Goal: Transaction & Acquisition: Purchase product/service

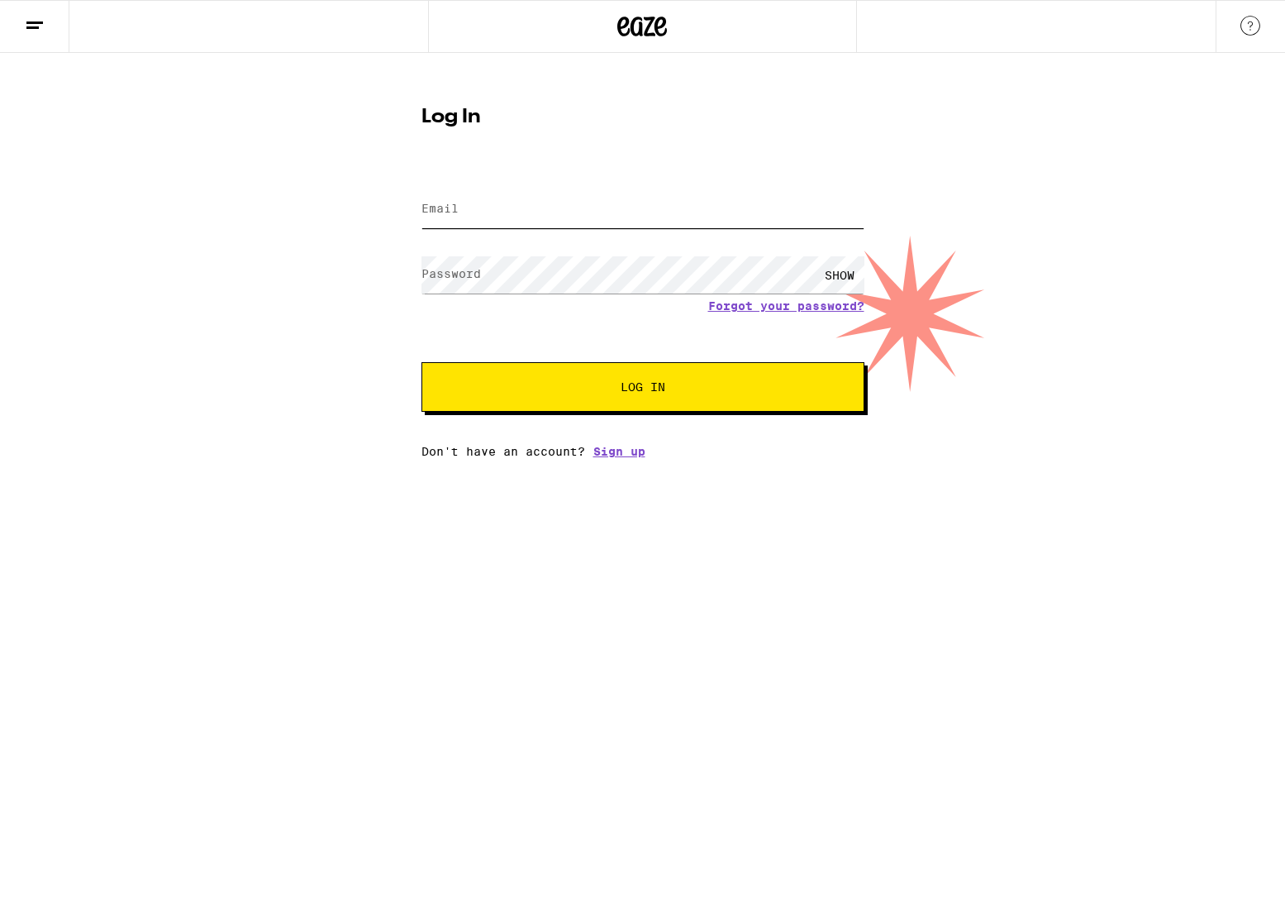
click at [508, 209] on input "Email" at bounding box center [643, 209] width 443 height 37
type input "[EMAIL_ADDRESS][DOMAIN_NAME]"
click at [605, 397] on button "Log In" at bounding box center [643, 387] width 443 height 50
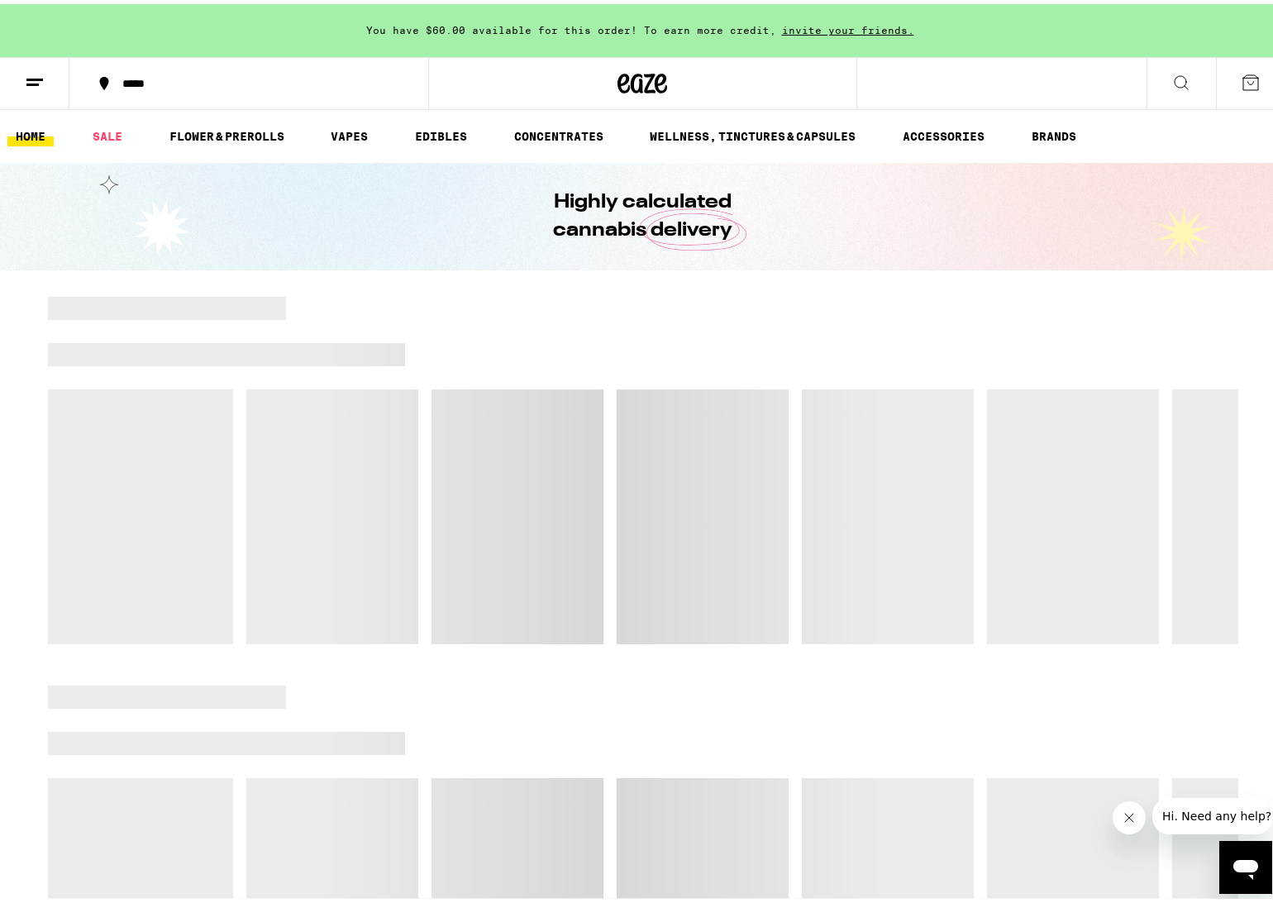
click at [165, 69] on button "*****" at bounding box center [248, 80] width 359 height 50
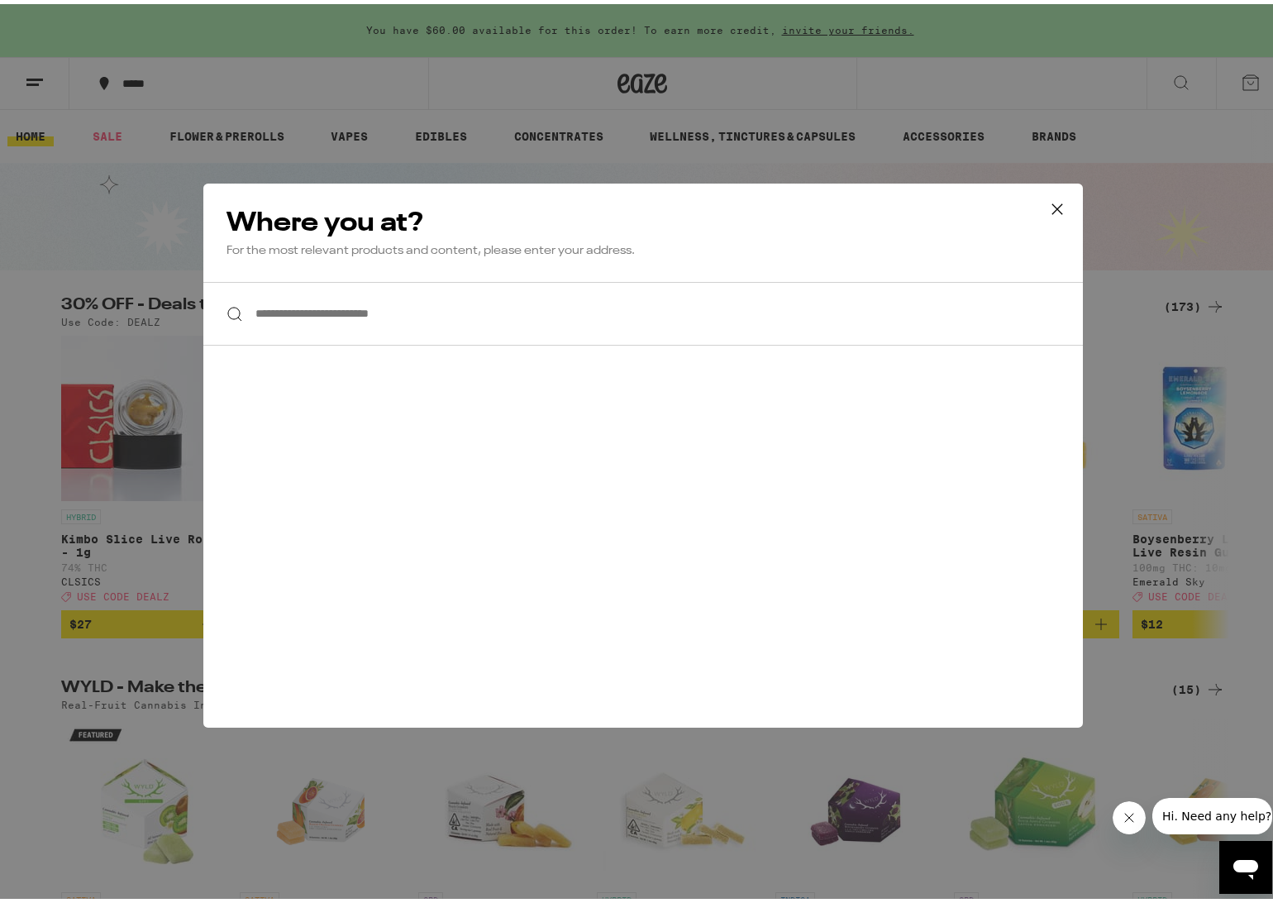
click at [464, 308] on input "**********" at bounding box center [643, 310] width 880 height 64
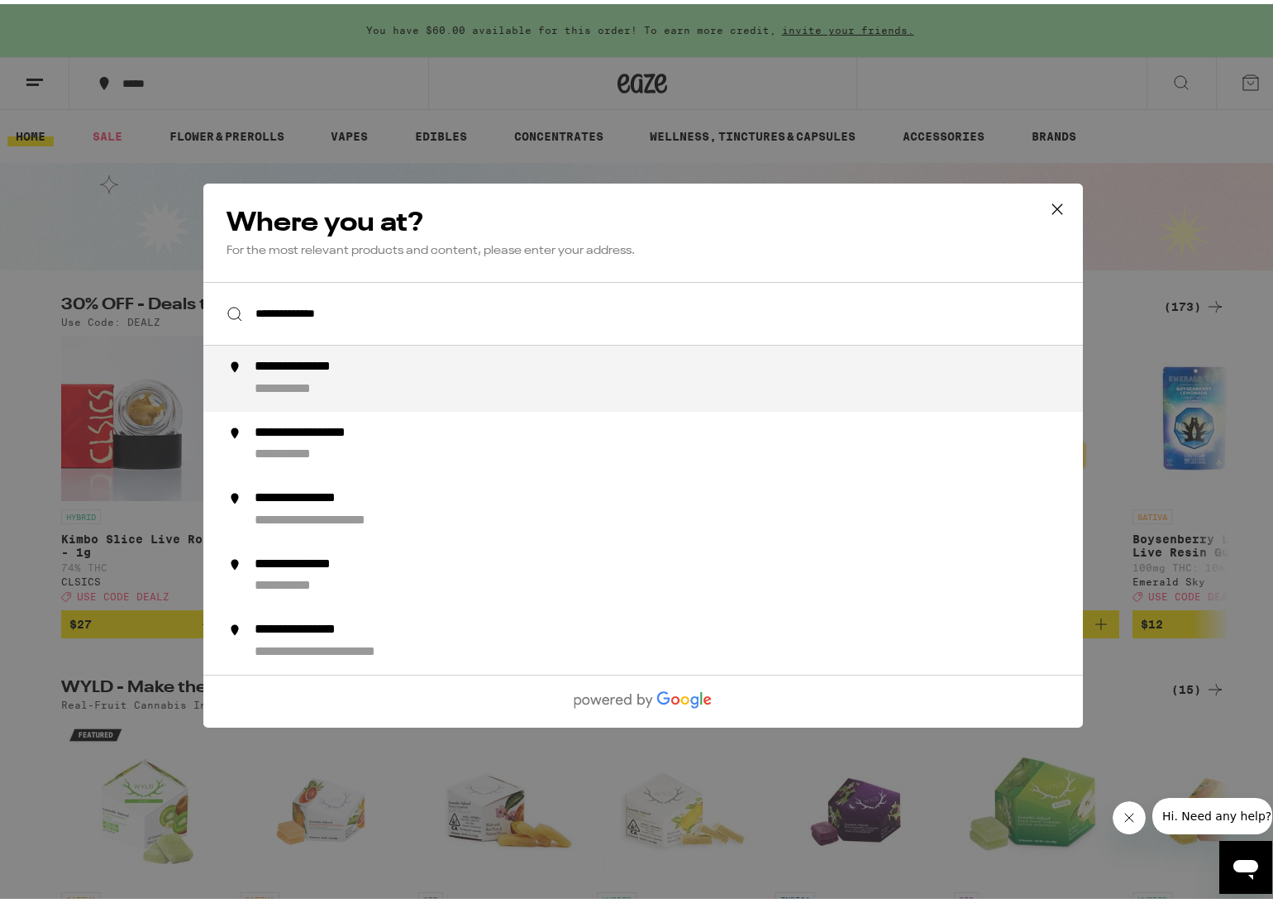
click at [444, 378] on div "**********" at bounding box center [675, 375] width 843 height 40
type input "**********"
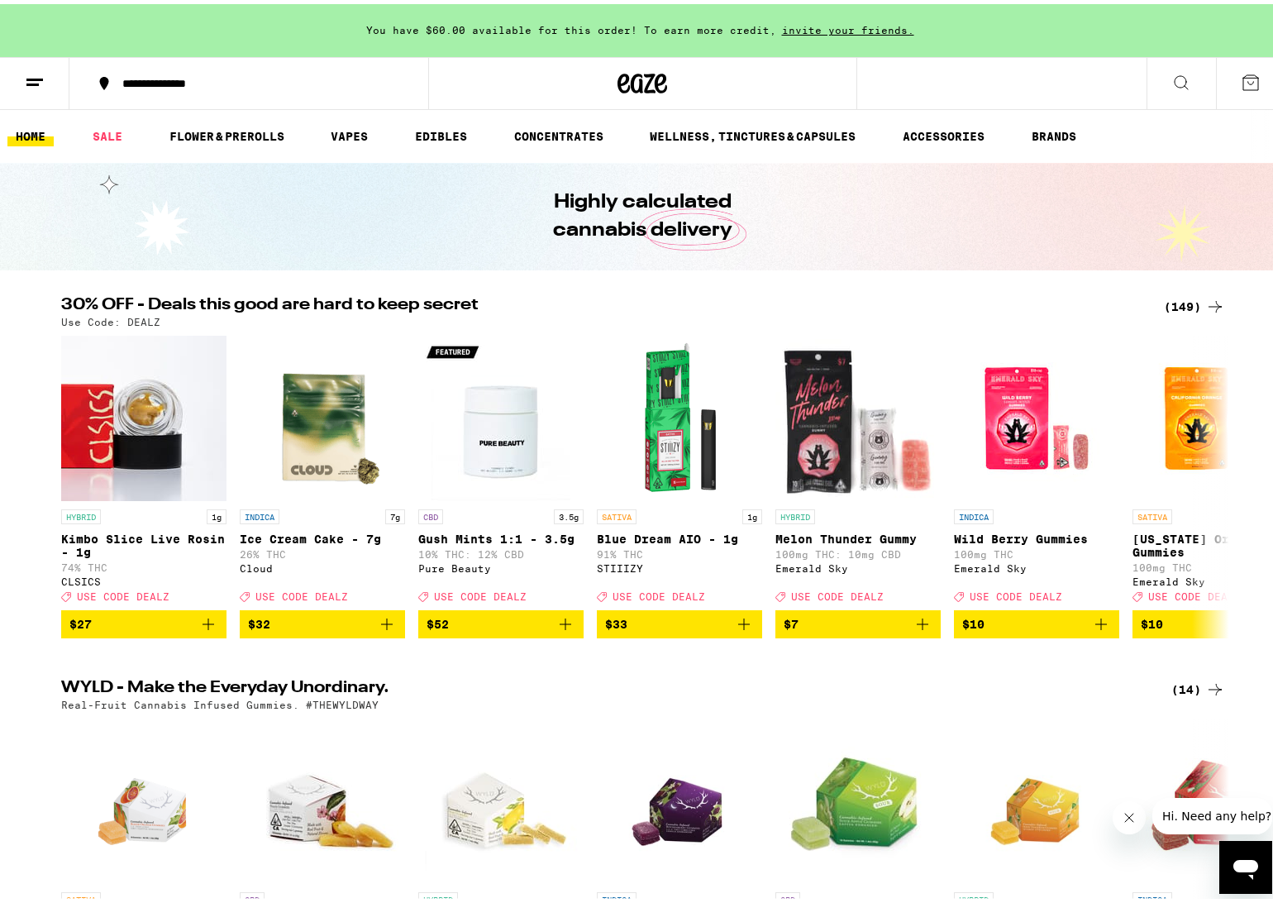
click at [1181, 300] on div "(149)" at bounding box center [1194, 303] width 61 height 20
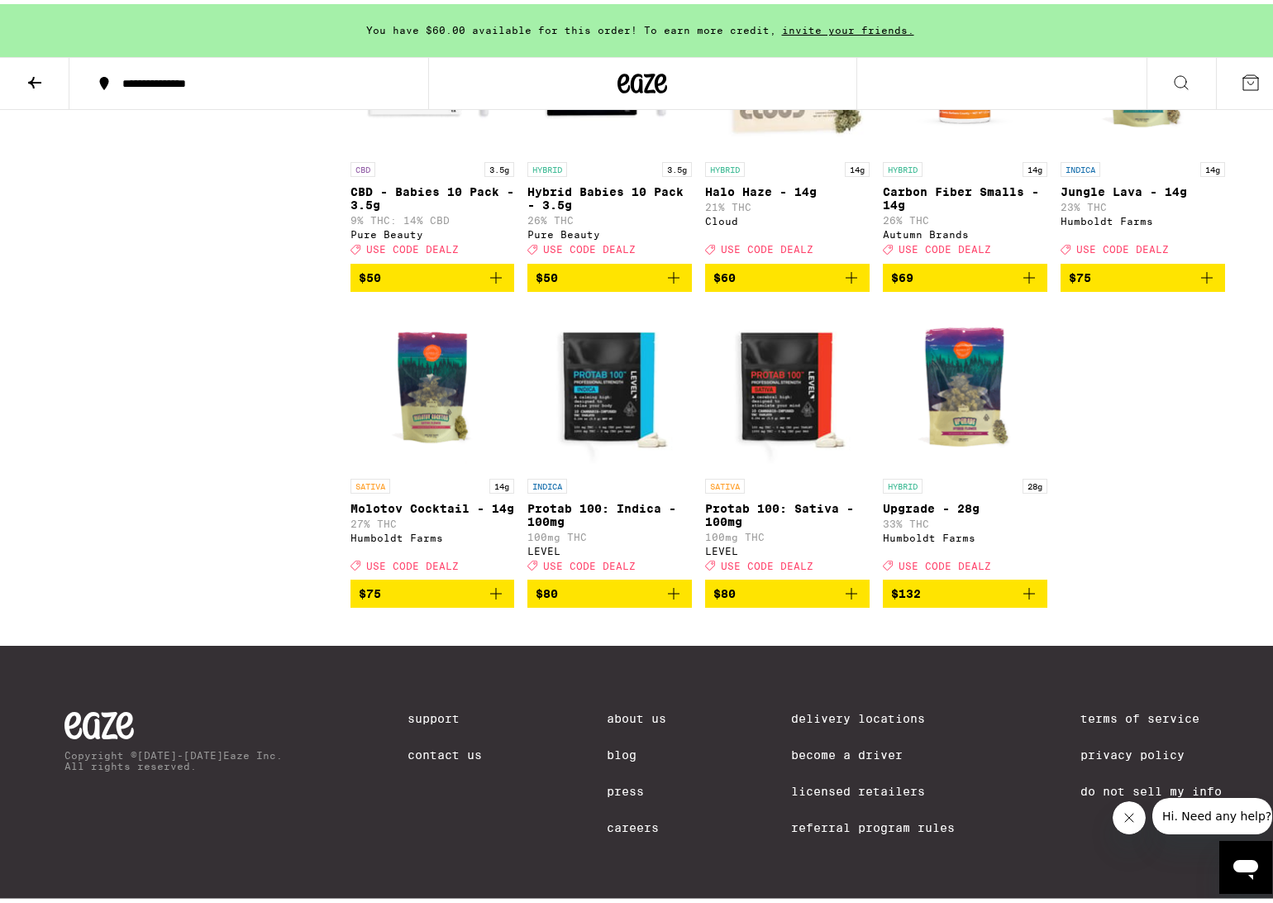
scroll to position [9102, 0]
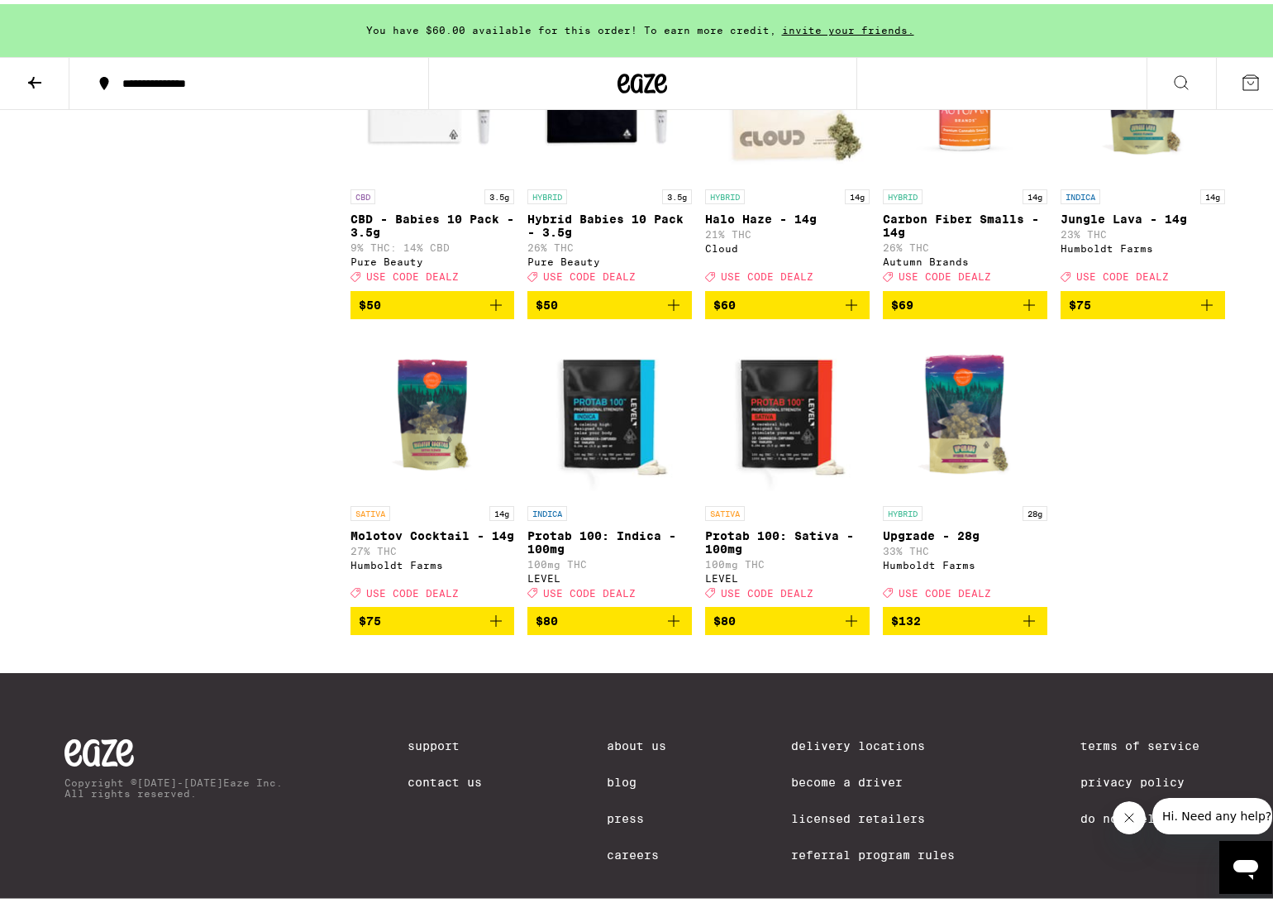
click at [956, 177] on img "Open page for Carbon Fiber Smalls - 14g from Autumn Brands" at bounding box center [965, 94] width 165 height 165
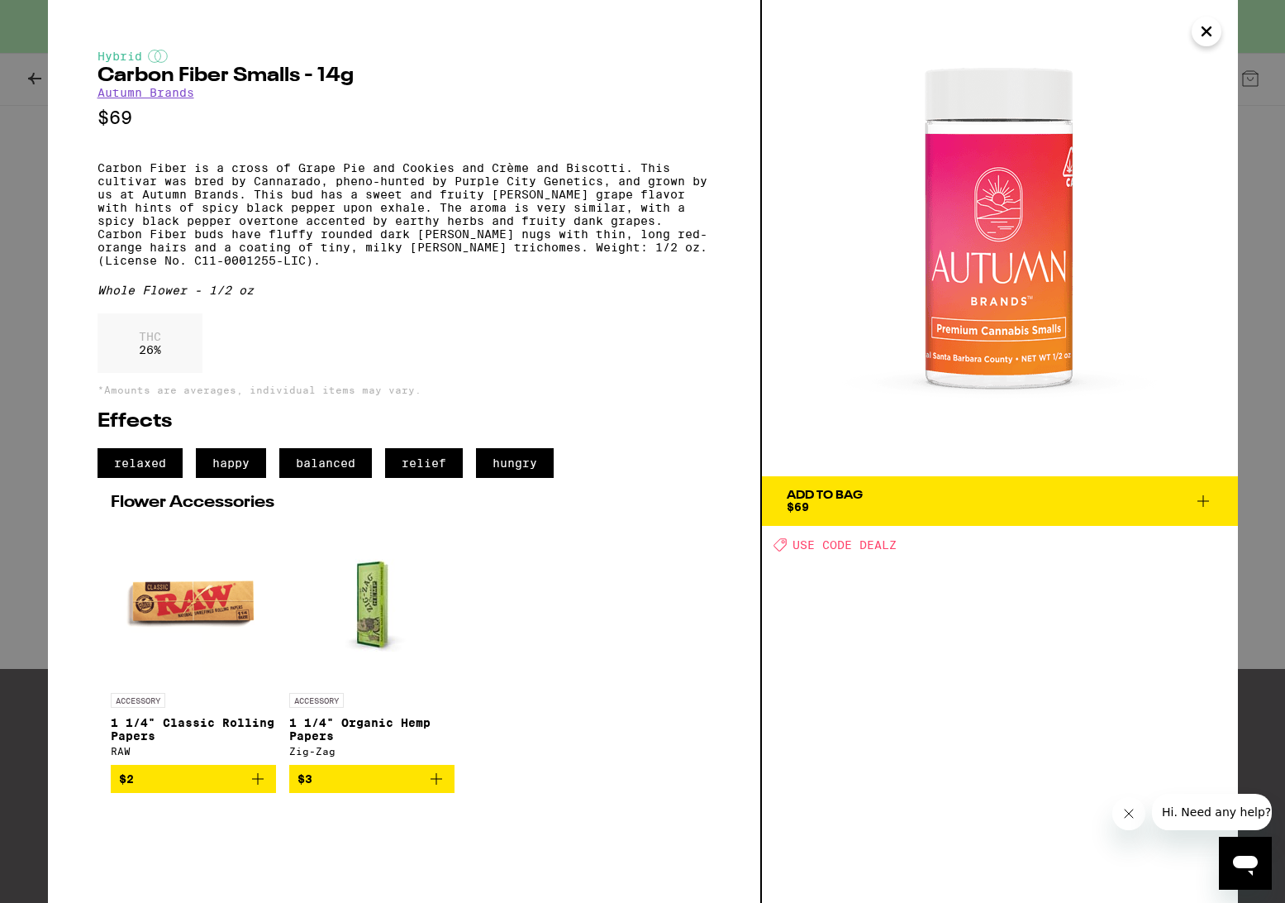
click at [1209, 38] on icon "Close" at bounding box center [1207, 31] width 20 height 25
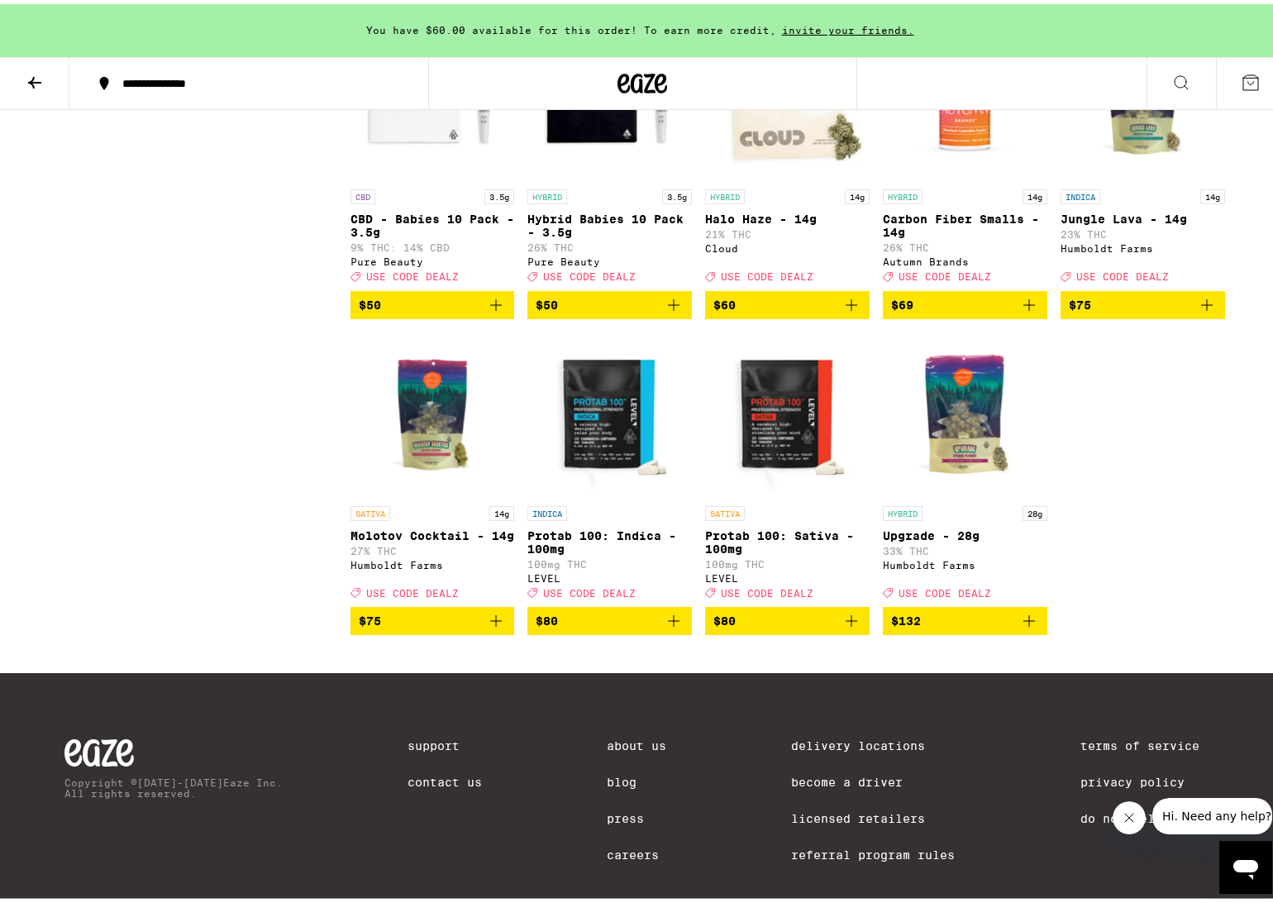
click at [1024, 311] on icon "Add to bag" at bounding box center [1029, 301] width 20 height 20
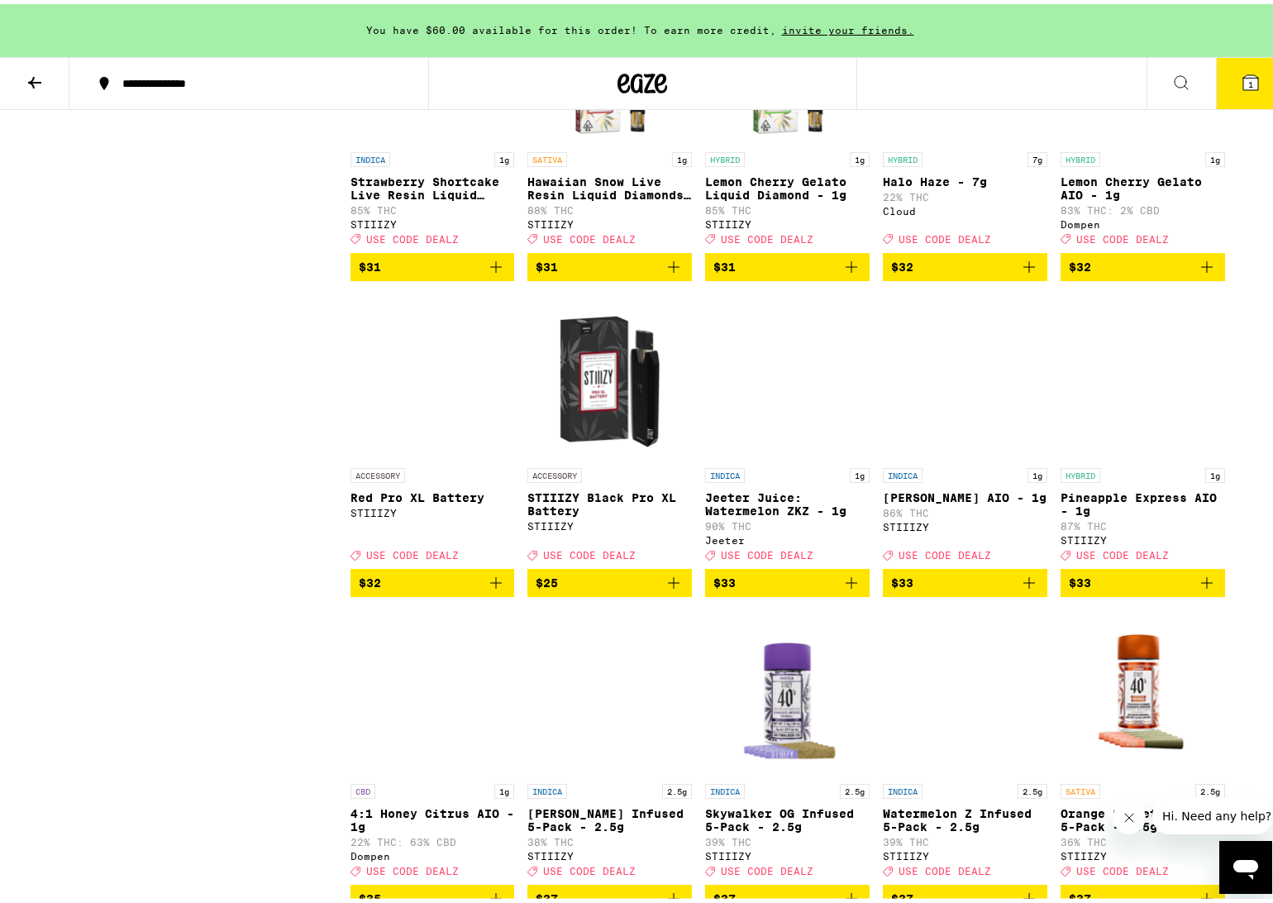
scroll to position [6932, 0]
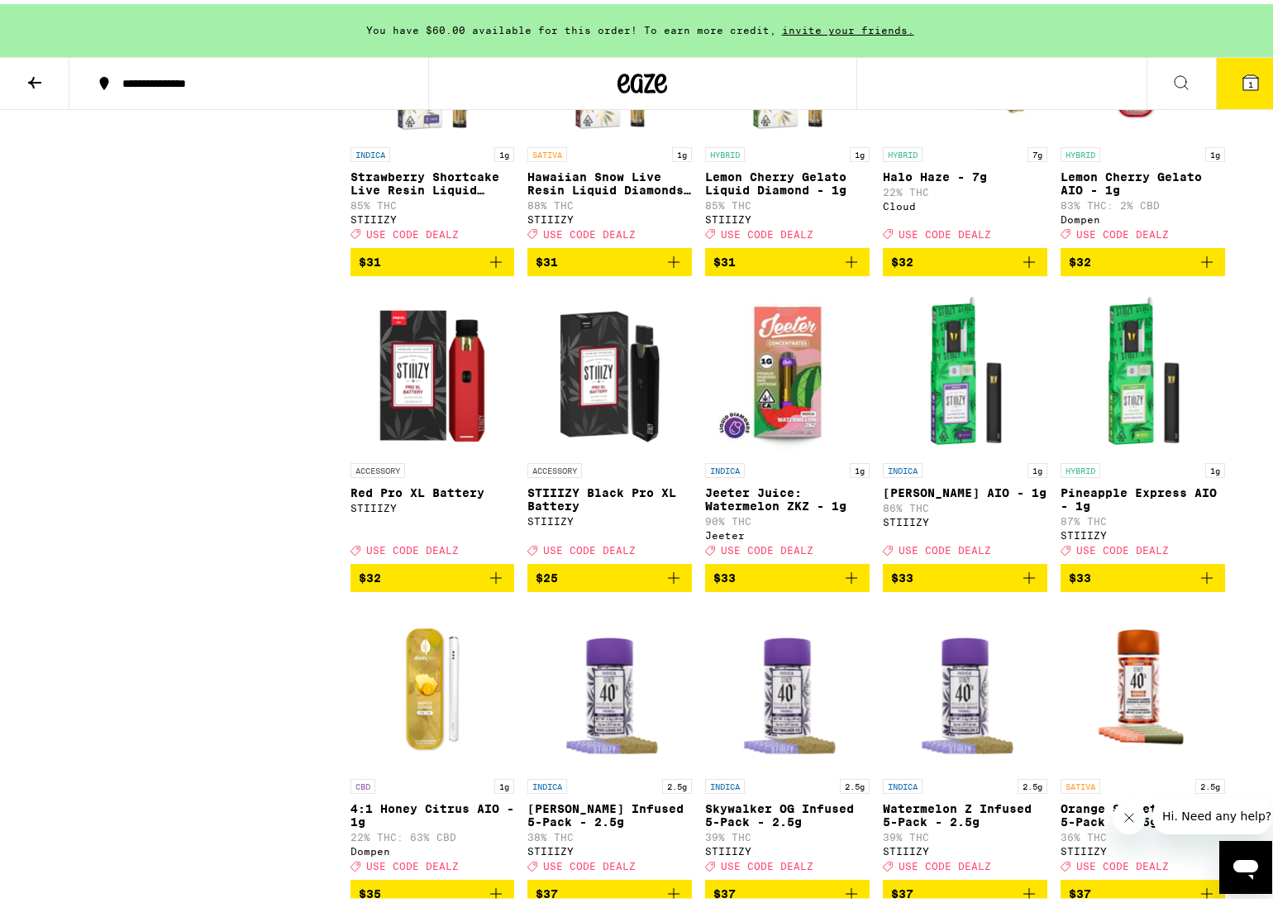
click at [671, 584] on icon "Add to bag" at bounding box center [674, 574] width 20 height 20
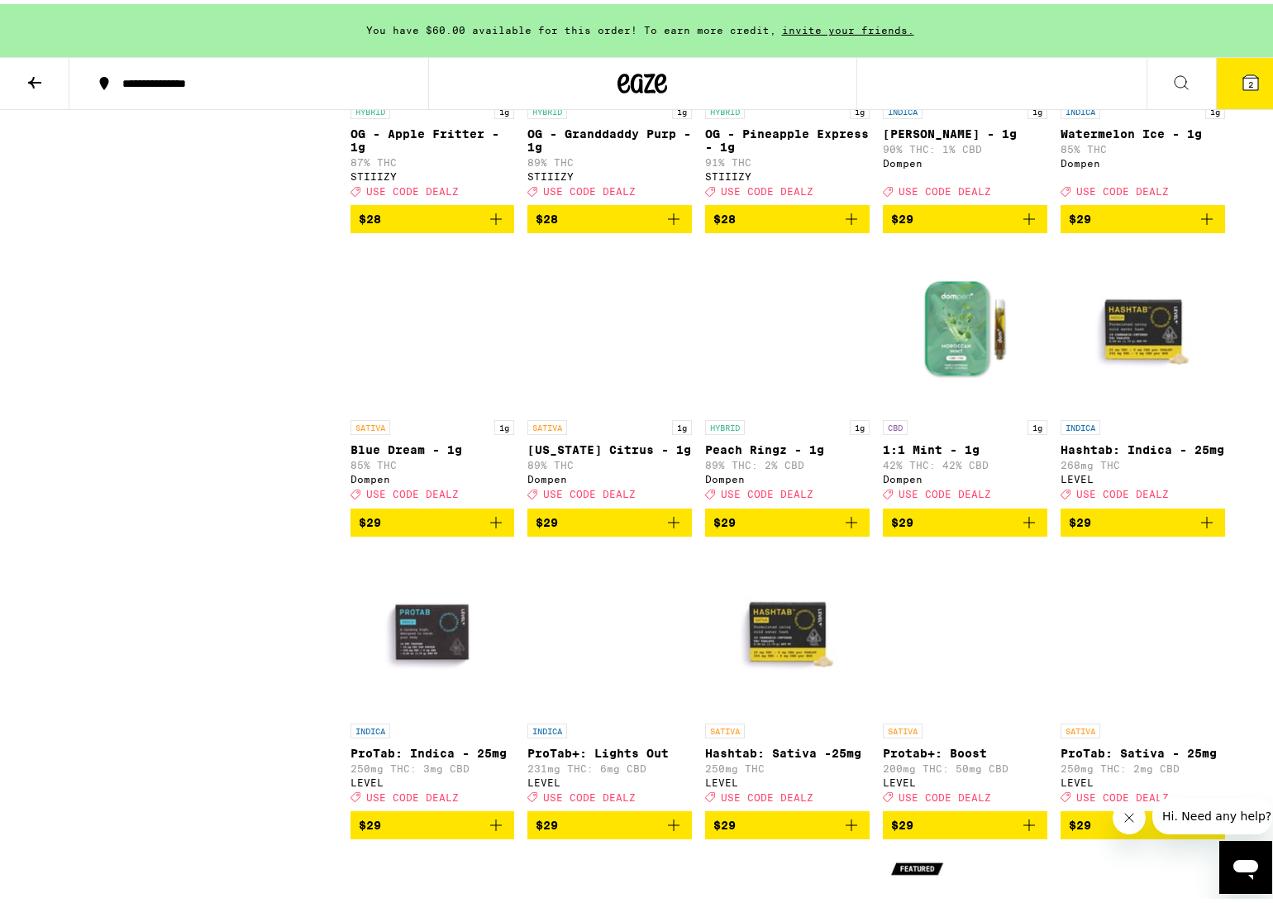
scroll to position [5099, 0]
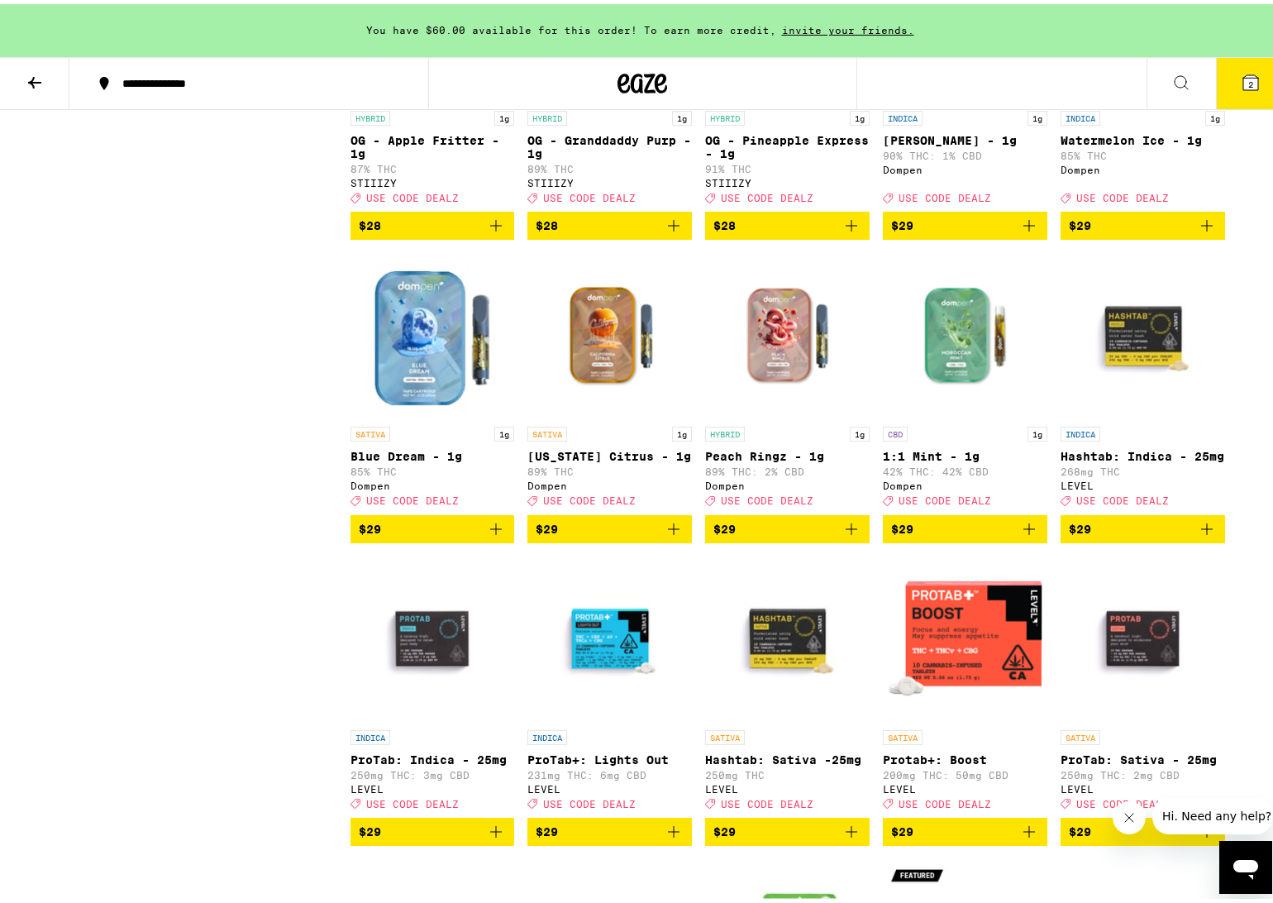
click at [930, 414] on img "Open page for 1:1 Mint - 1g from Dompen" at bounding box center [965, 331] width 165 height 165
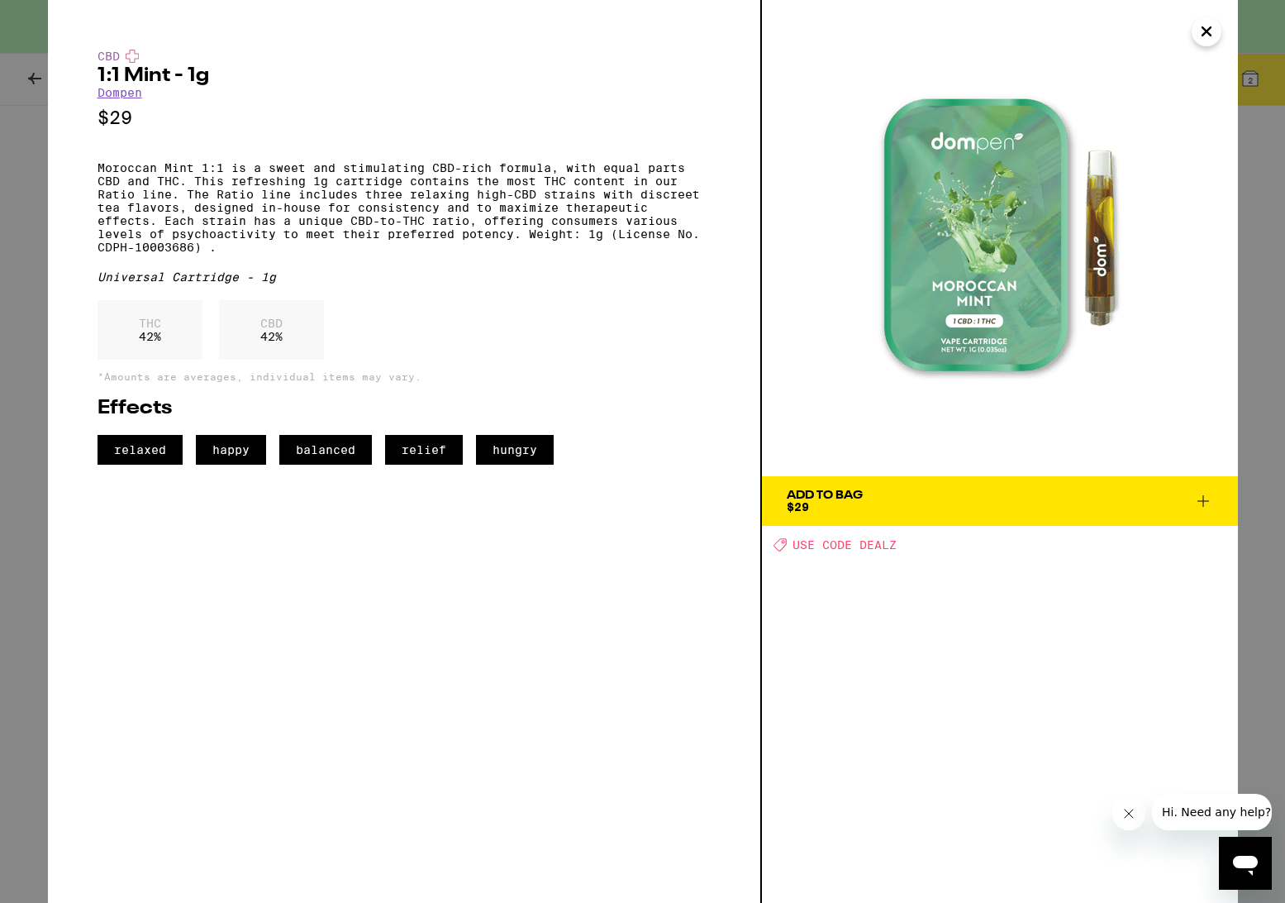
click at [1205, 32] on icon "Close" at bounding box center [1207, 31] width 8 height 8
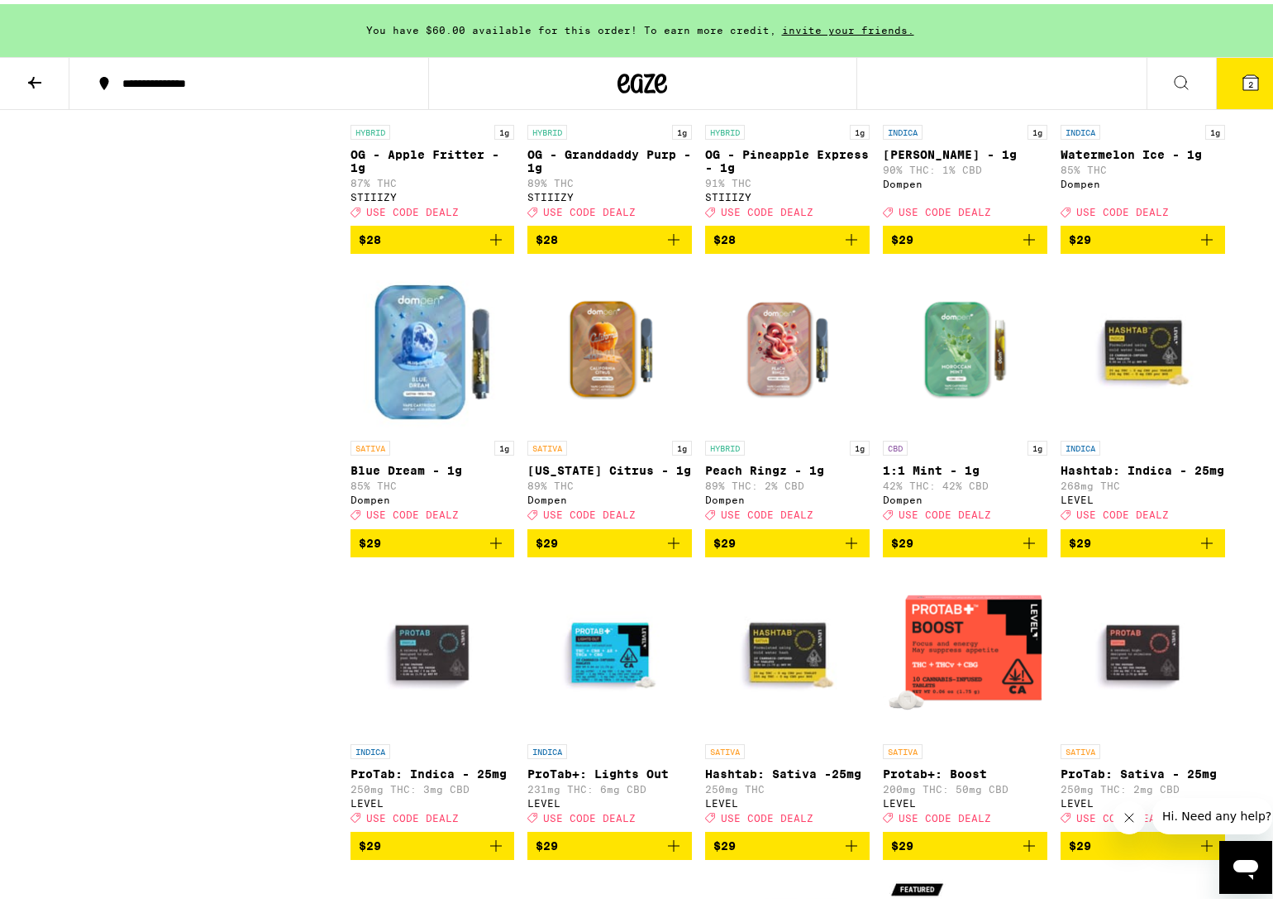
scroll to position [5132, 0]
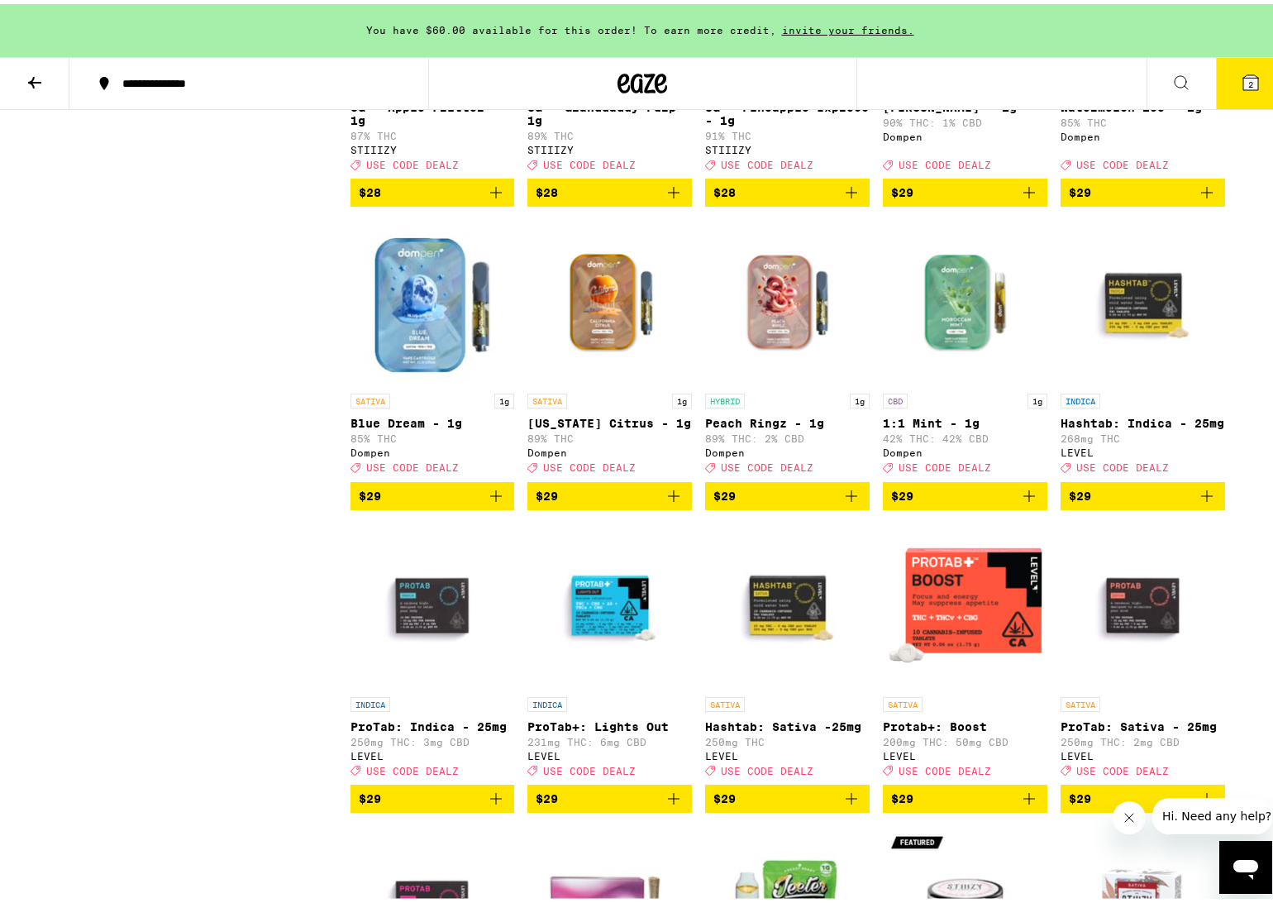
click at [940, 381] on img "Open page for 1:1 Mint - 1g from Dompen" at bounding box center [965, 298] width 165 height 165
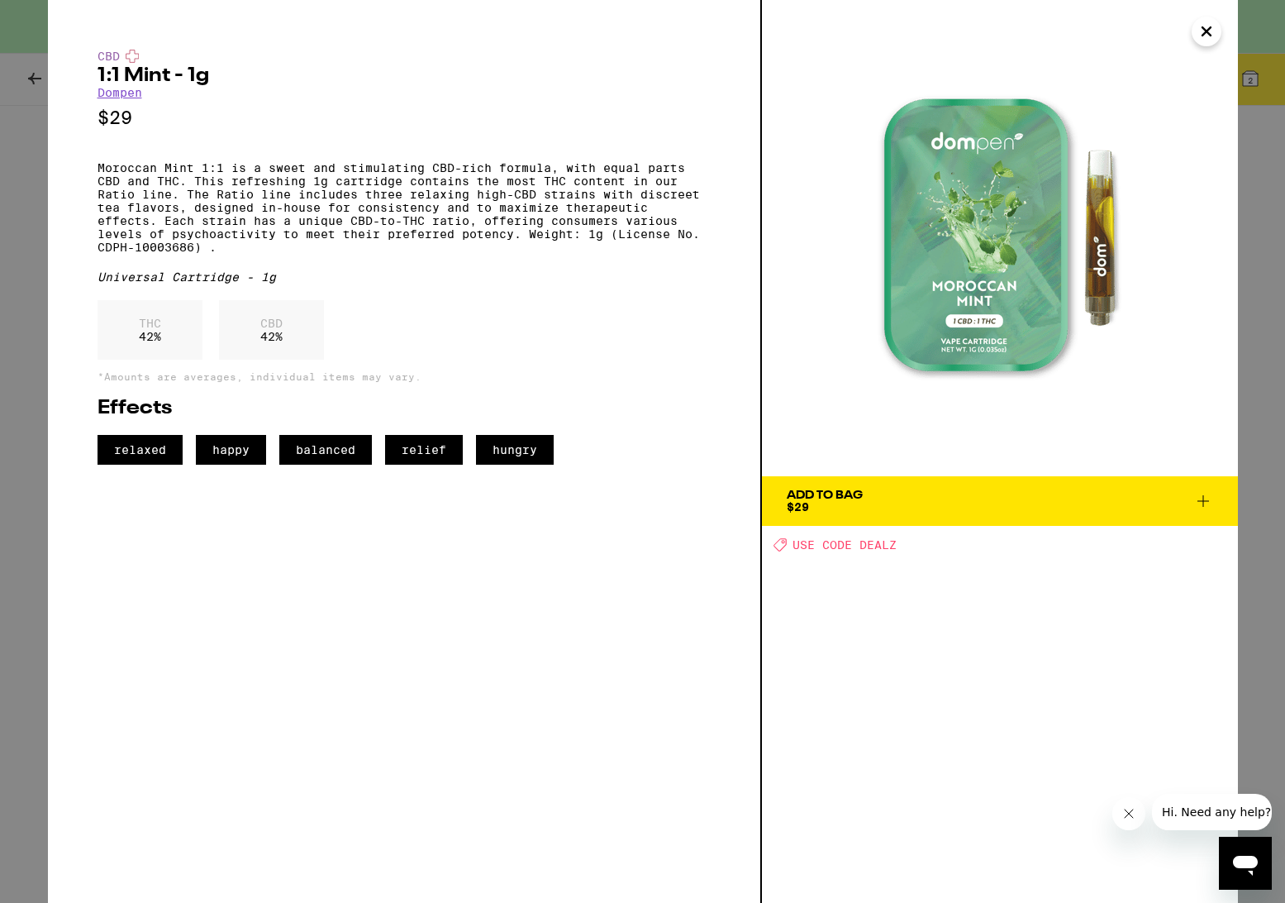
click at [1206, 28] on icon "Close" at bounding box center [1207, 31] width 20 height 25
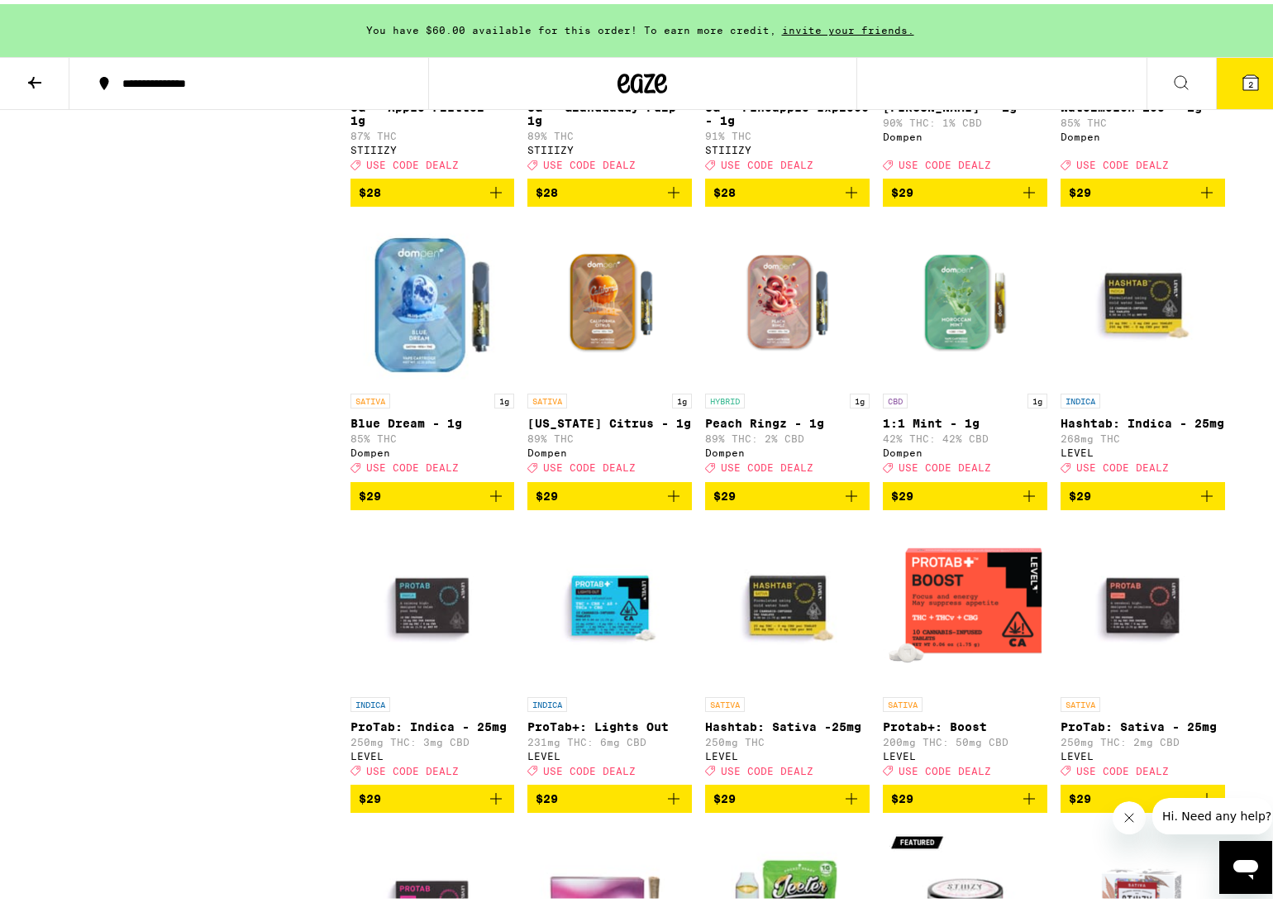
click at [1026, 502] on icon "Add to bag" at bounding box center [1029, 492] width 20 height 20
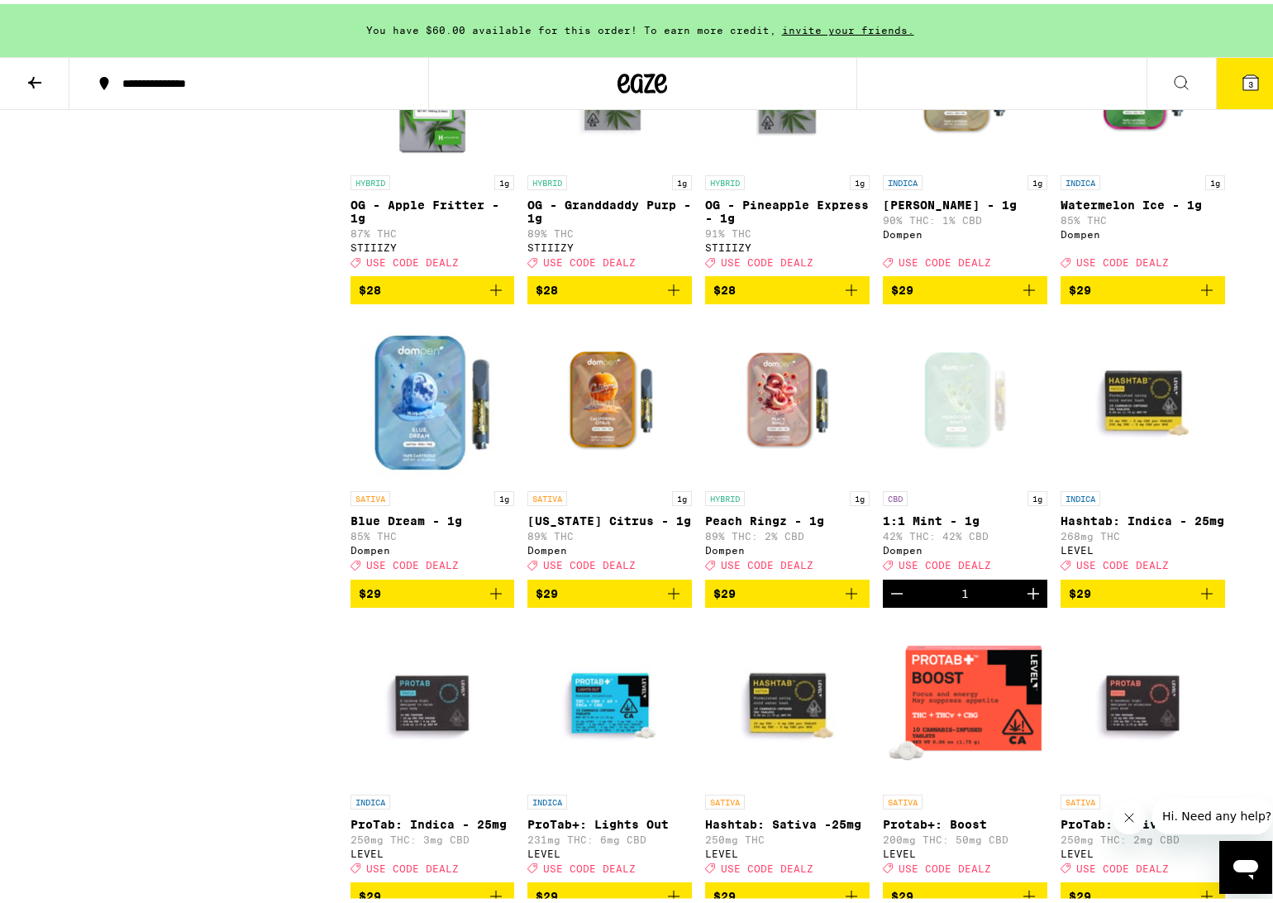
scroll to position [5012, 0]
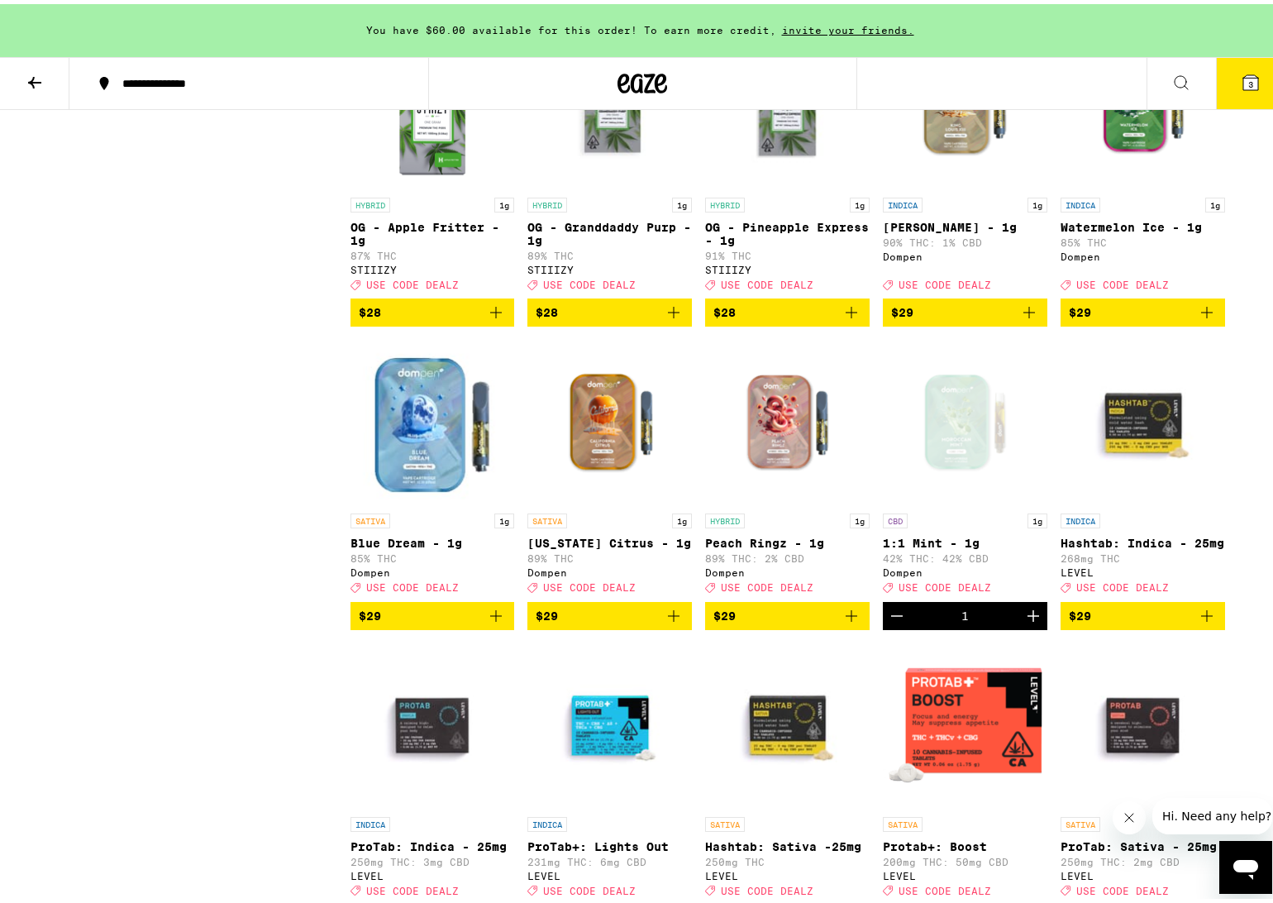
click at [669, 318] on icon "Add to bag" at bounding box center [674, 308] width 20 height 20
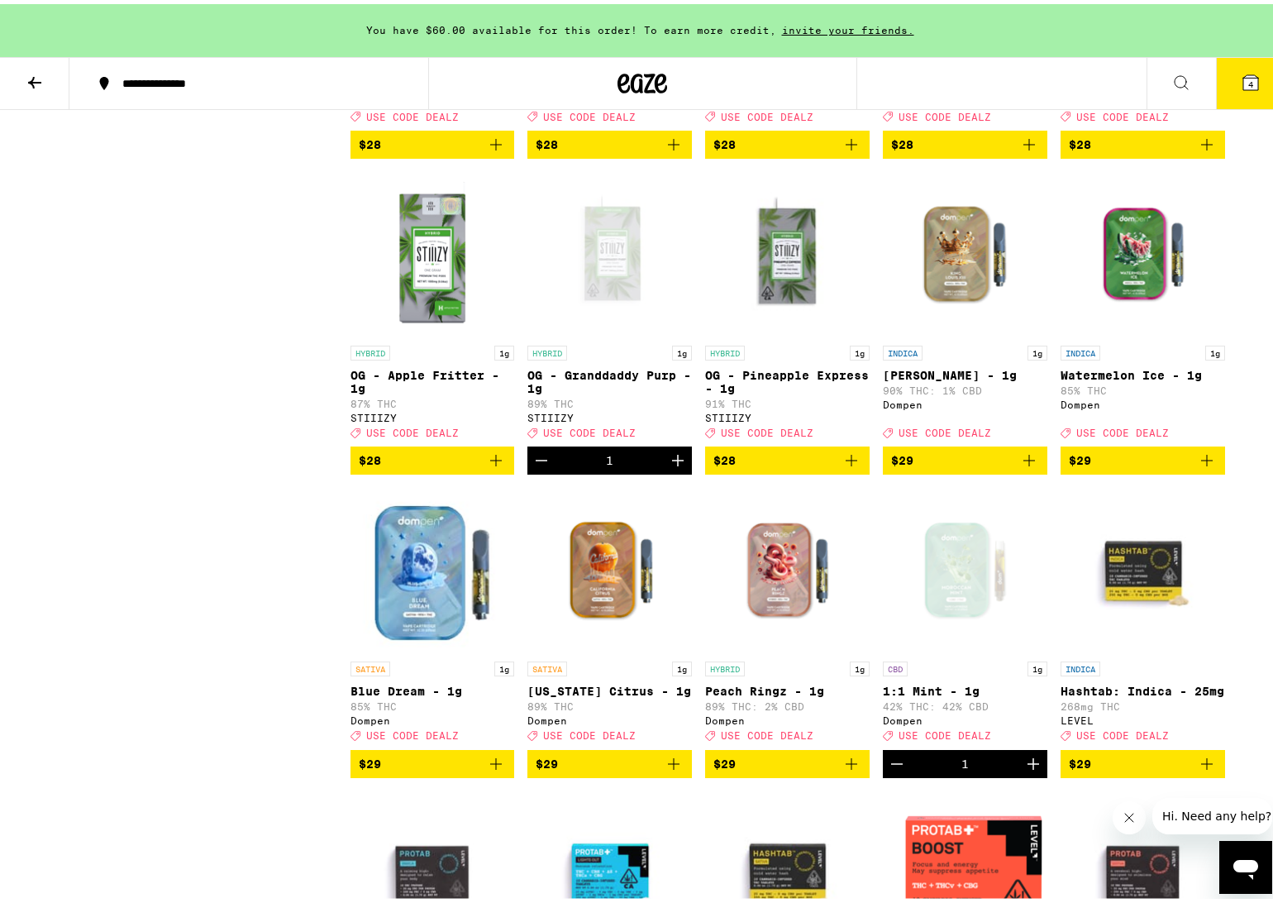
scroll to position [4863, 0]
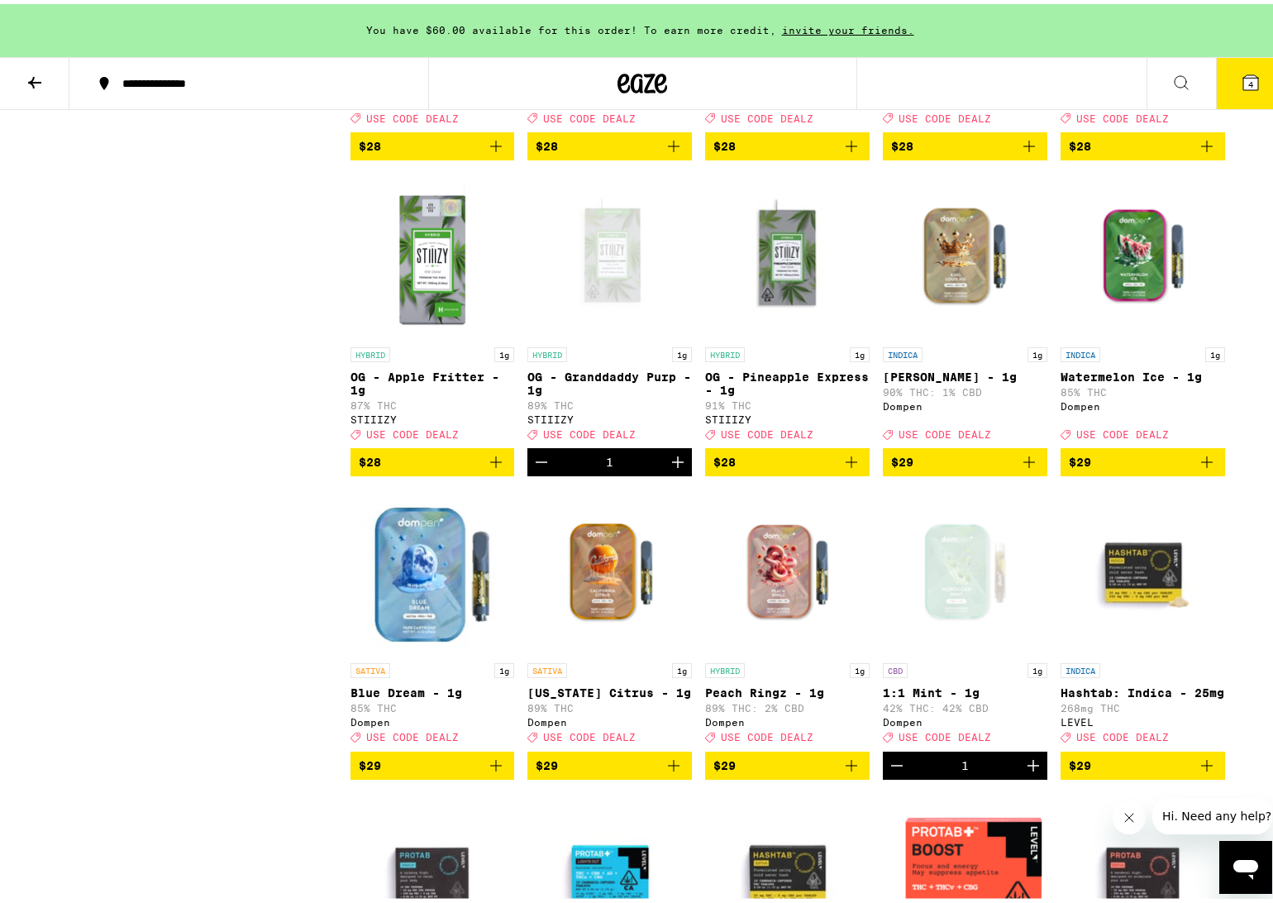
click at [494, 464] on icon "Add to bag" at bounding box center [496, 458] width 12 height 12
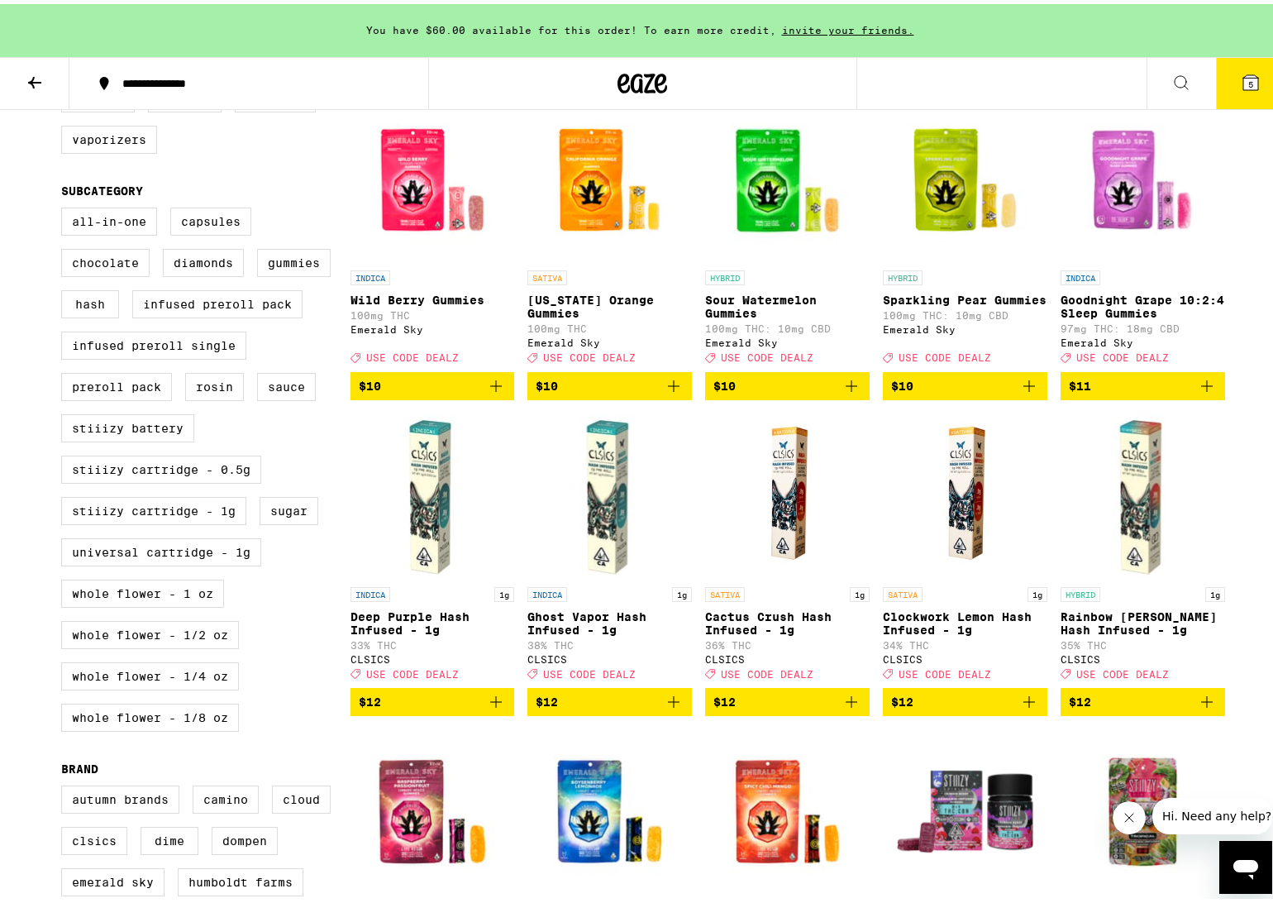
scroll to position [553, 0]
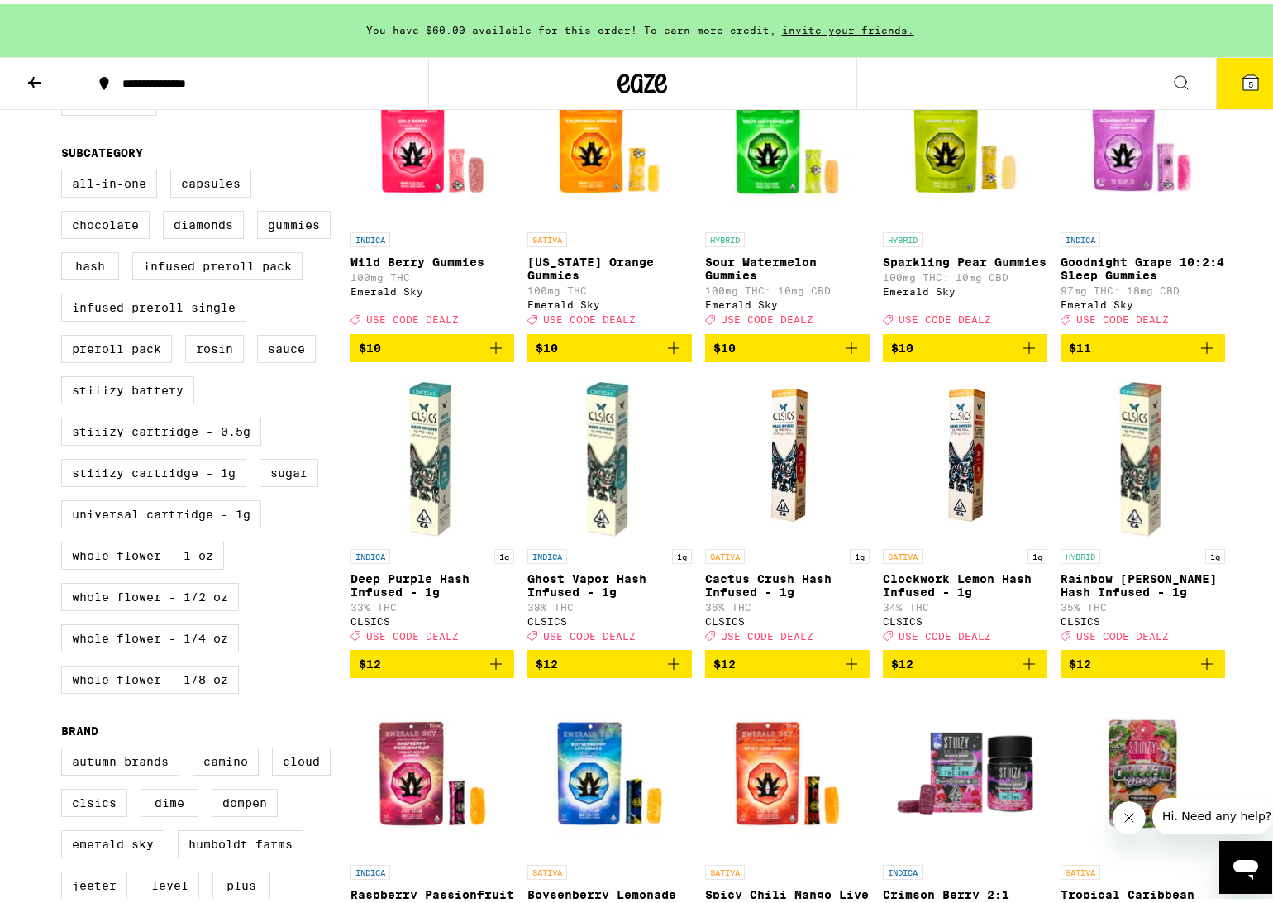
click at [1207, 670] on icon "Add to bag" at bounding box center [1207, 660] width 20 height 20
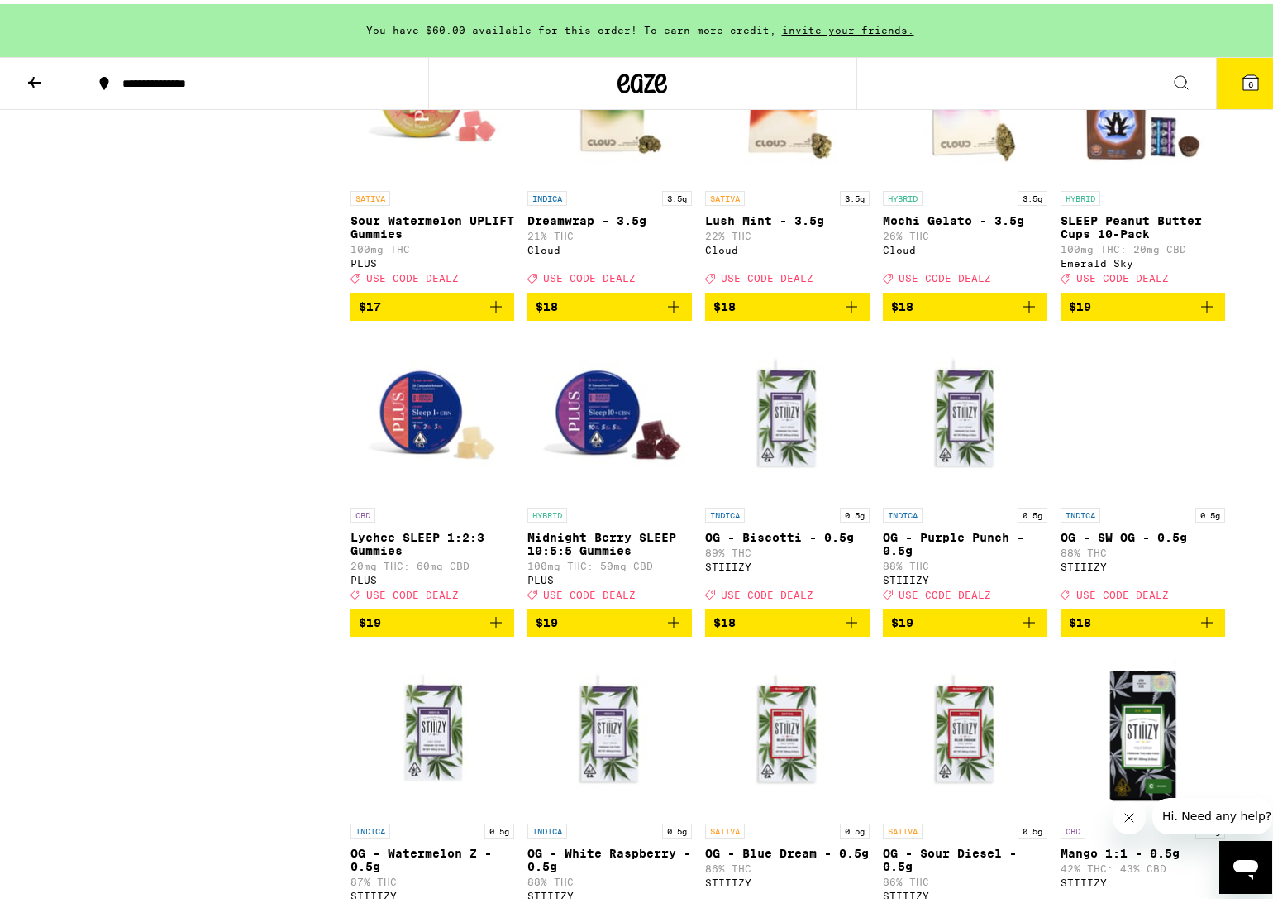
scroll to position [0, 0]
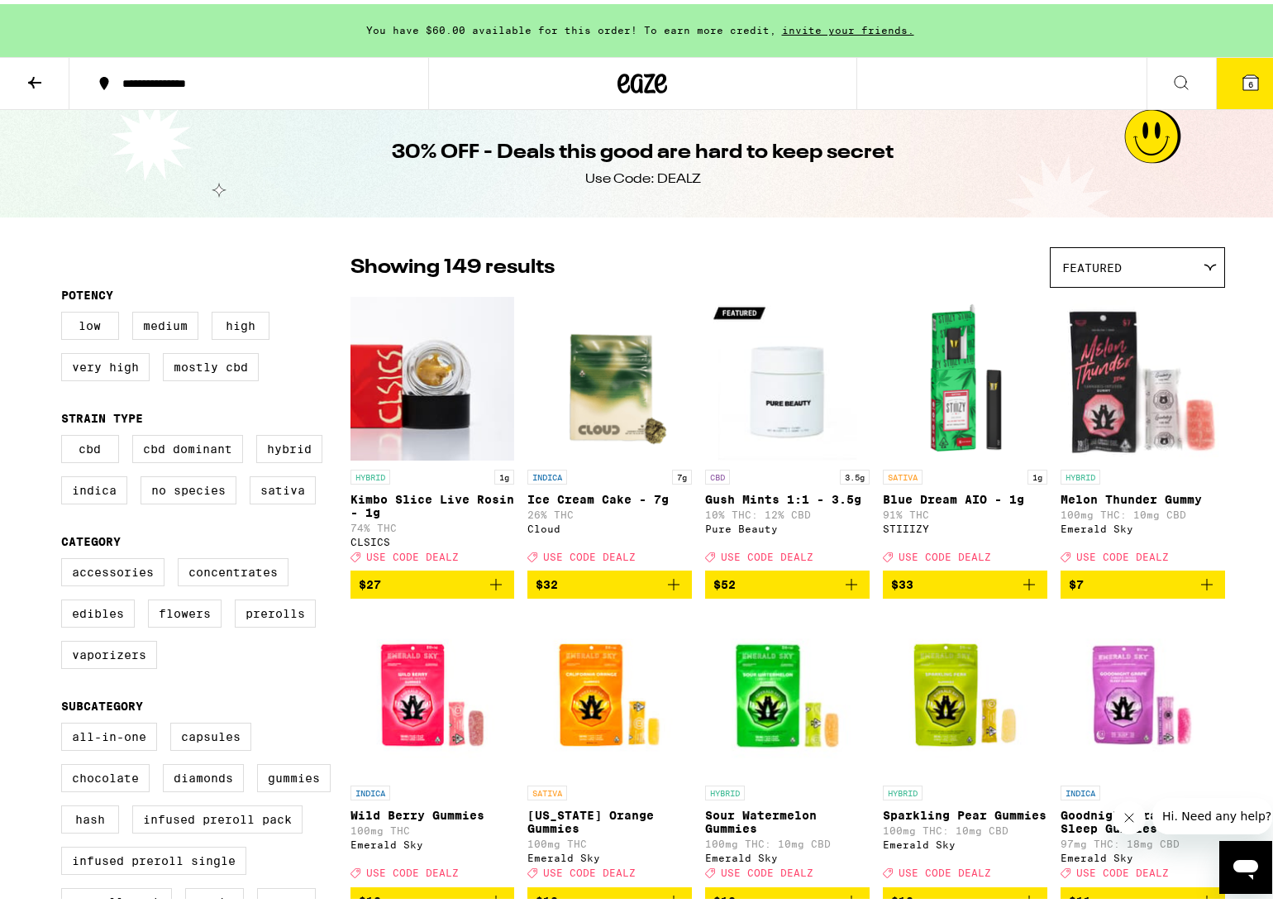
click at [30, 69] on icon at bounding box center [35, 79] width 20 height 20
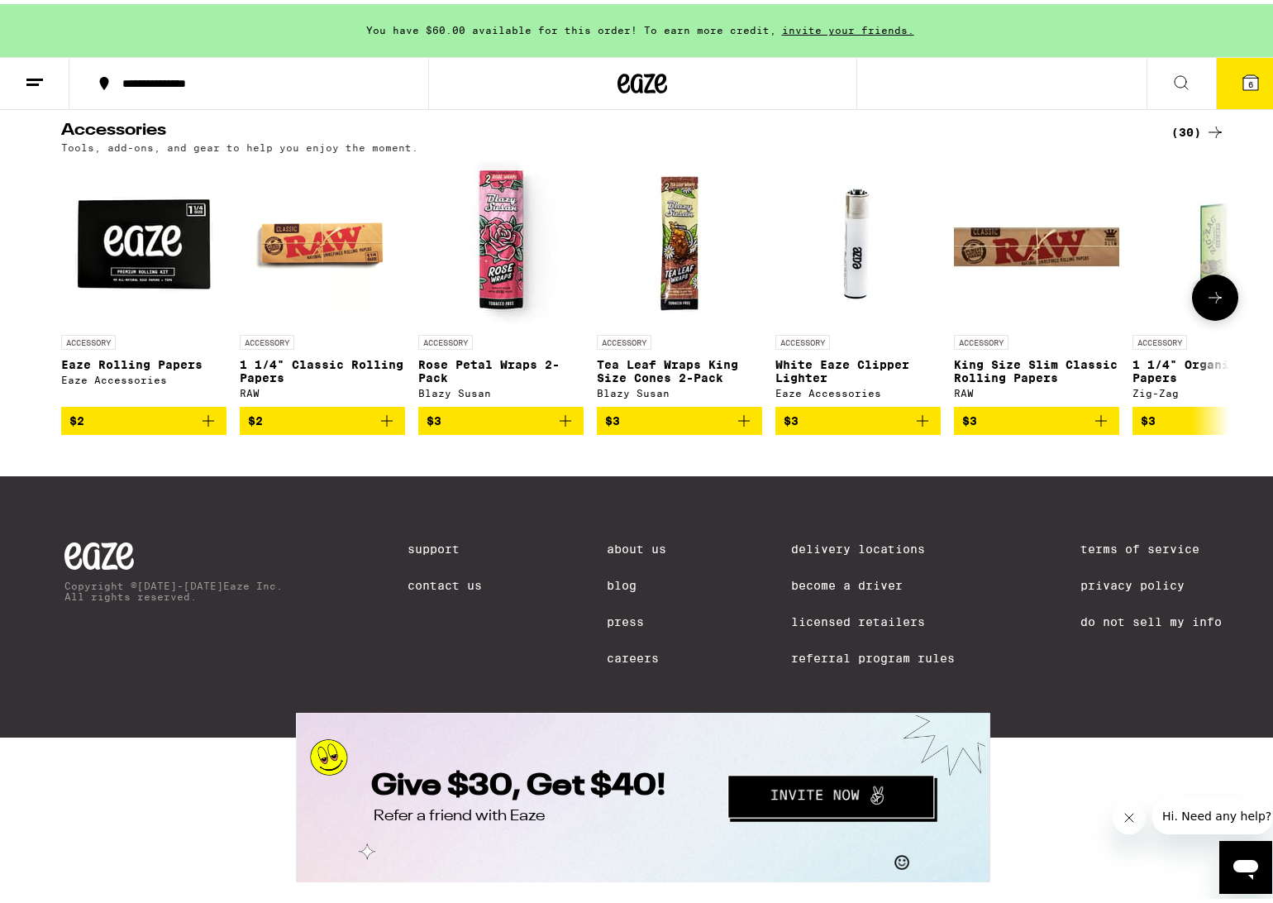
scroll to position [7367, 0]
click at [1208, 303] on icon at bounding box center [1215, 294] width 20 height 20
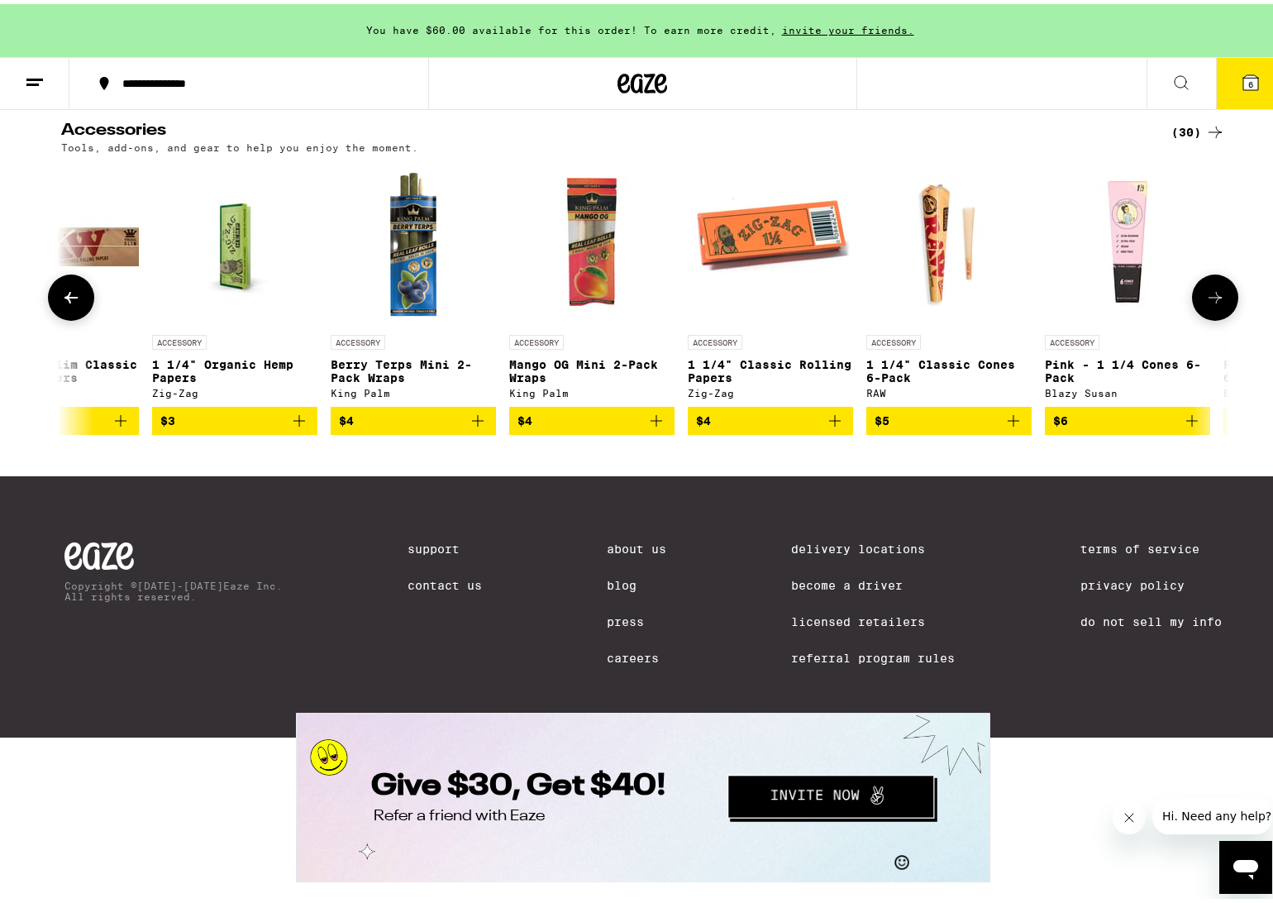
scroll to position [0, 984]
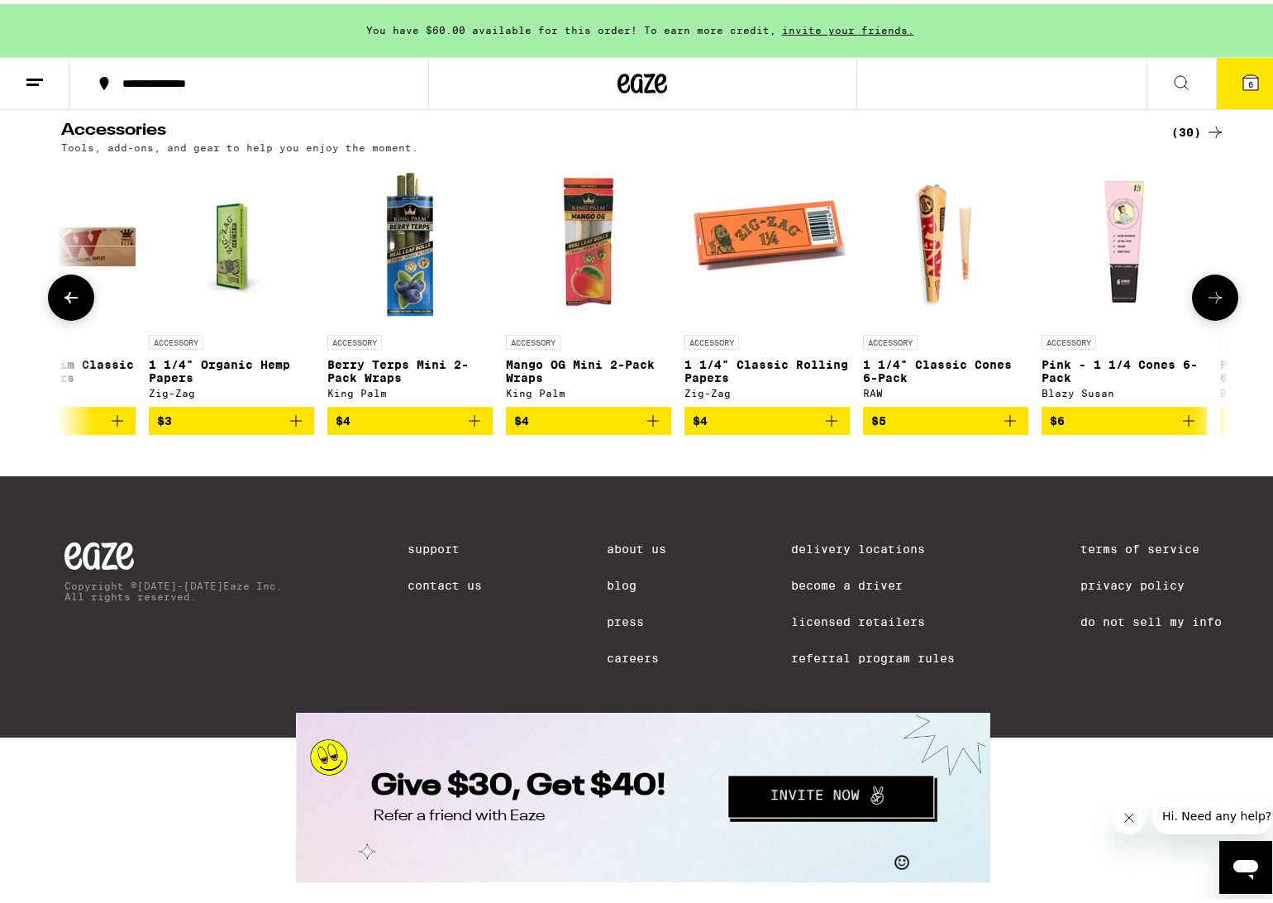
click at [1209, 303] on icon at bounding box center [1215, 294] width 20 height 20
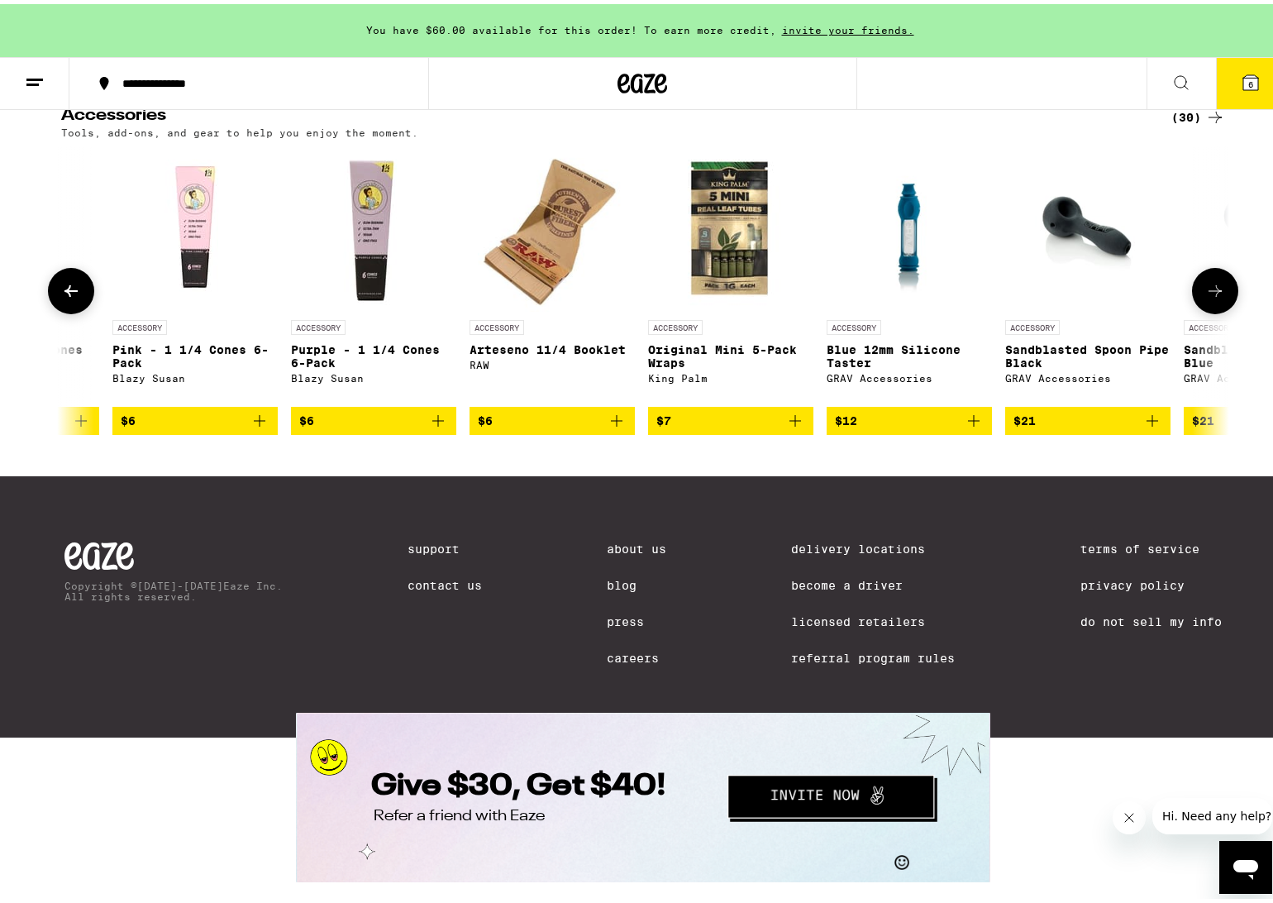
scroll to position [0, 1967]
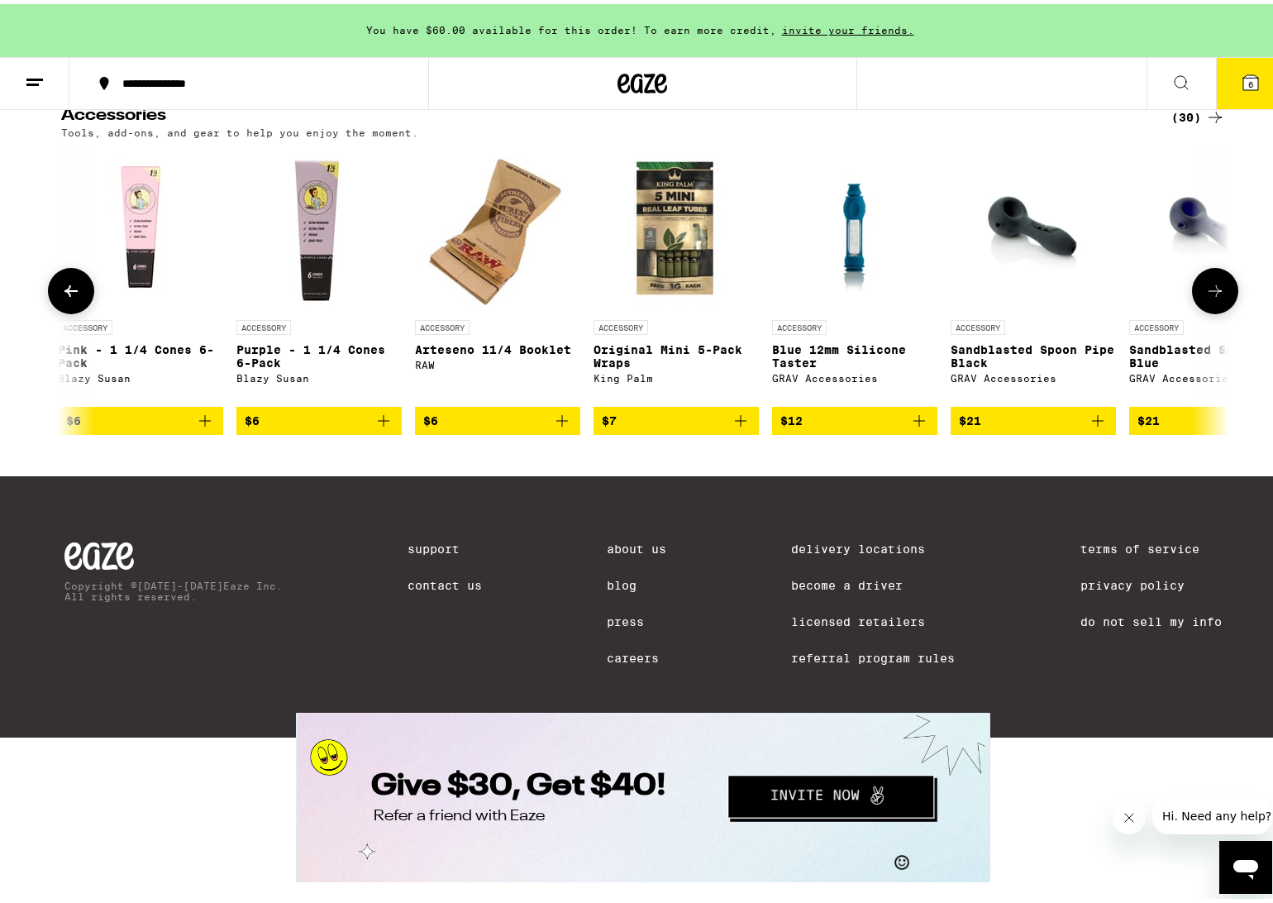
click at [1206, 297] on icon at bounding box center [1215, 287] width 20 height 20
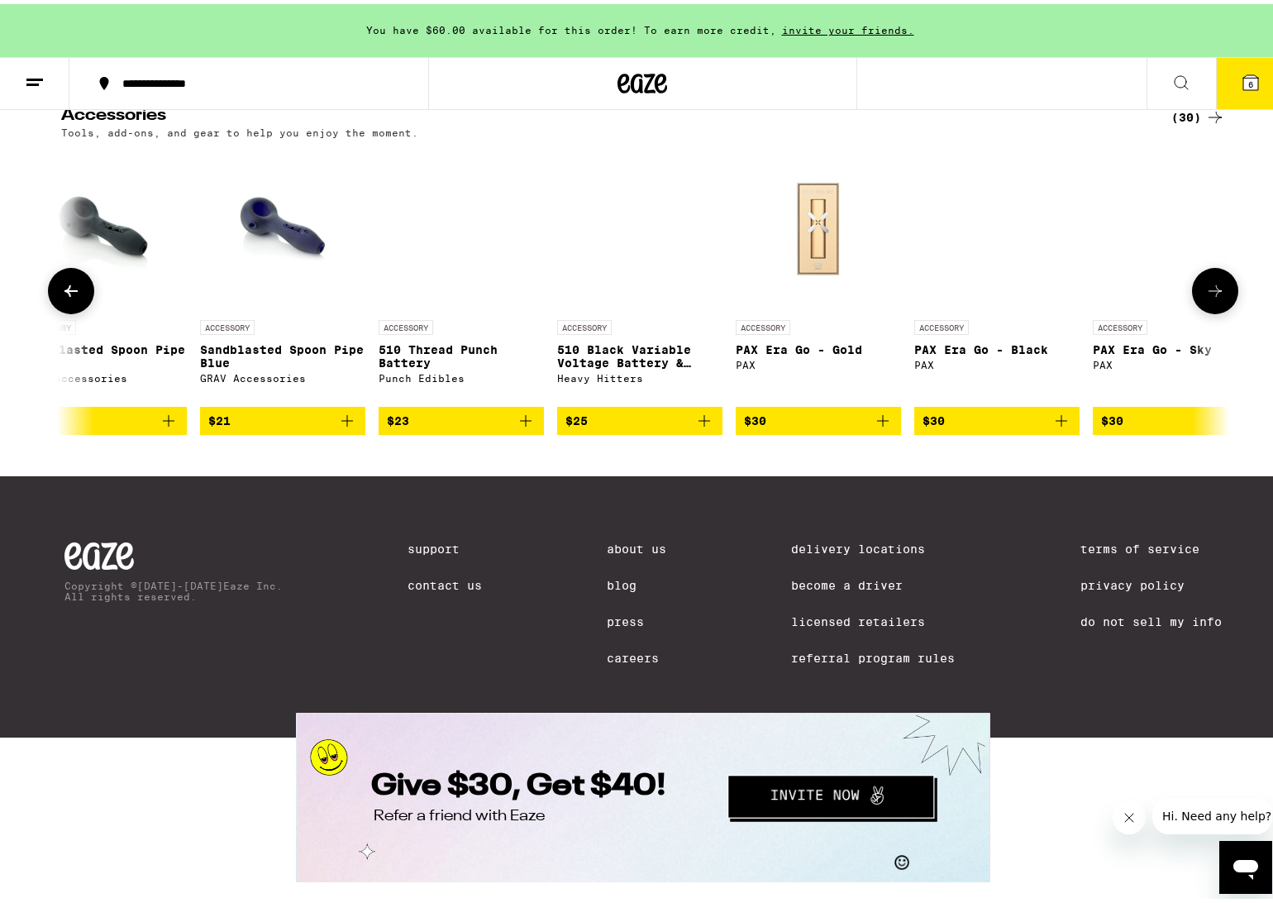
scroll to position [0, 2951]
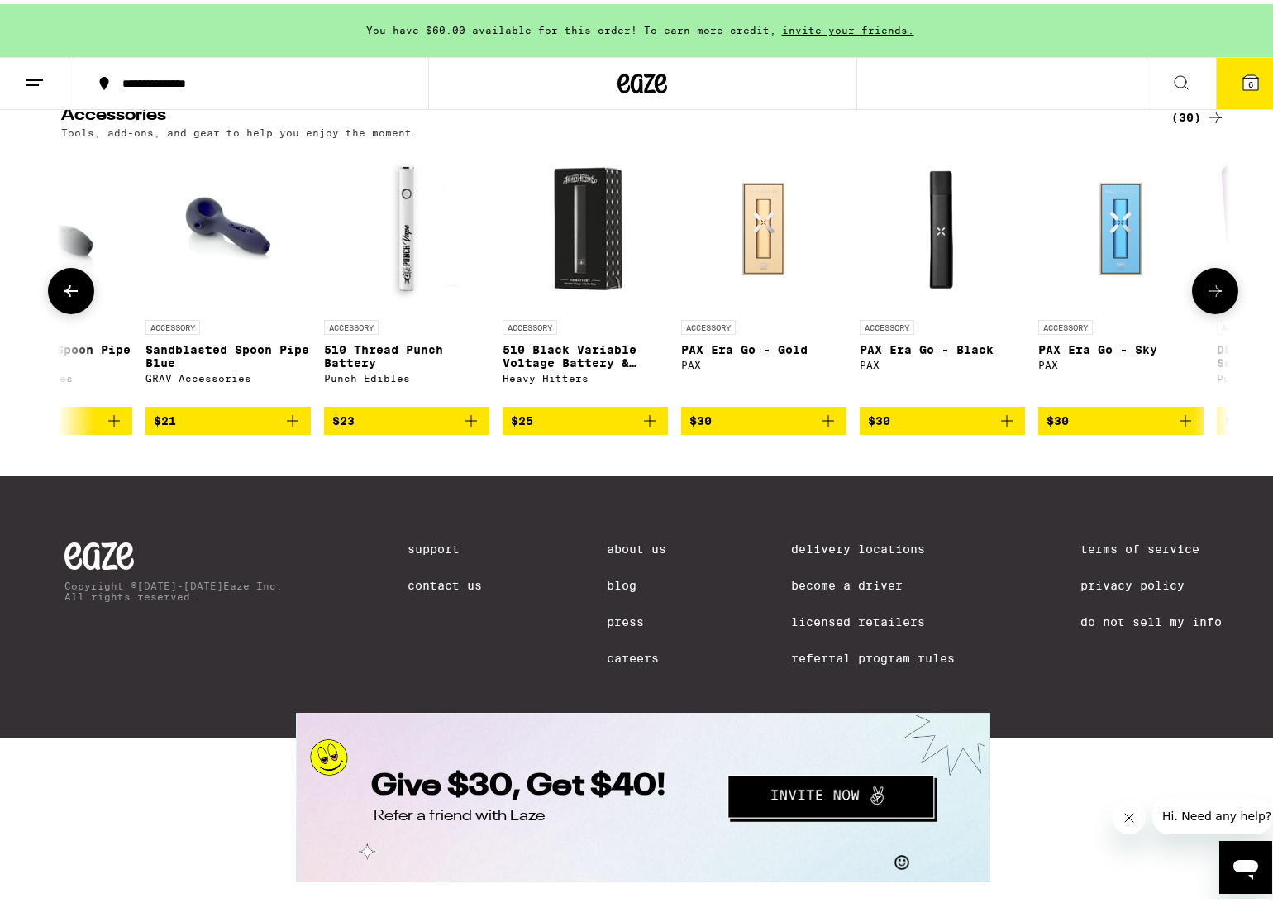
click at [1206, 297] on icon at bounding box center [1215, 287] width 20 height 20
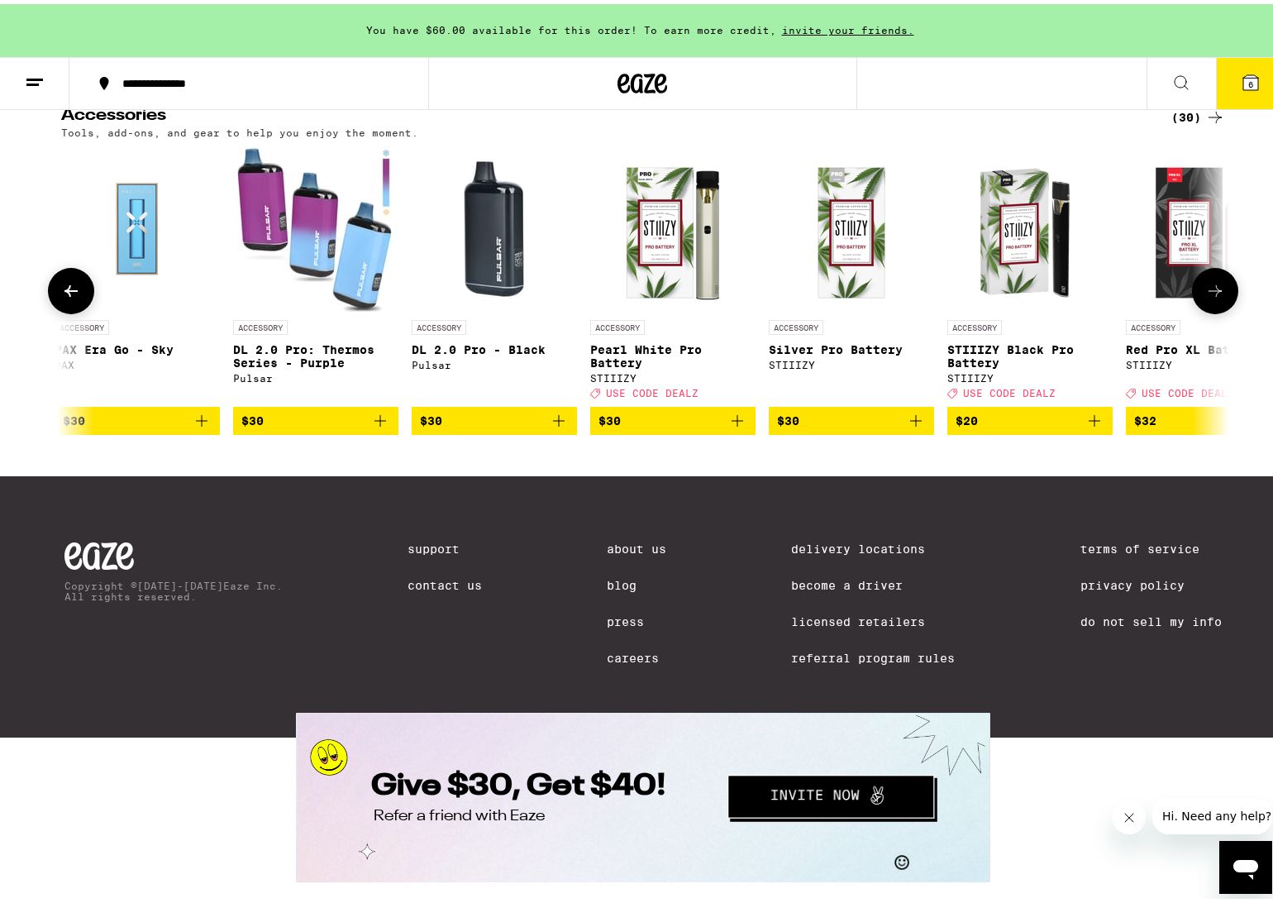
click at [1206, 297] on icon at bounding box center [1215, 287] width 20 height 20
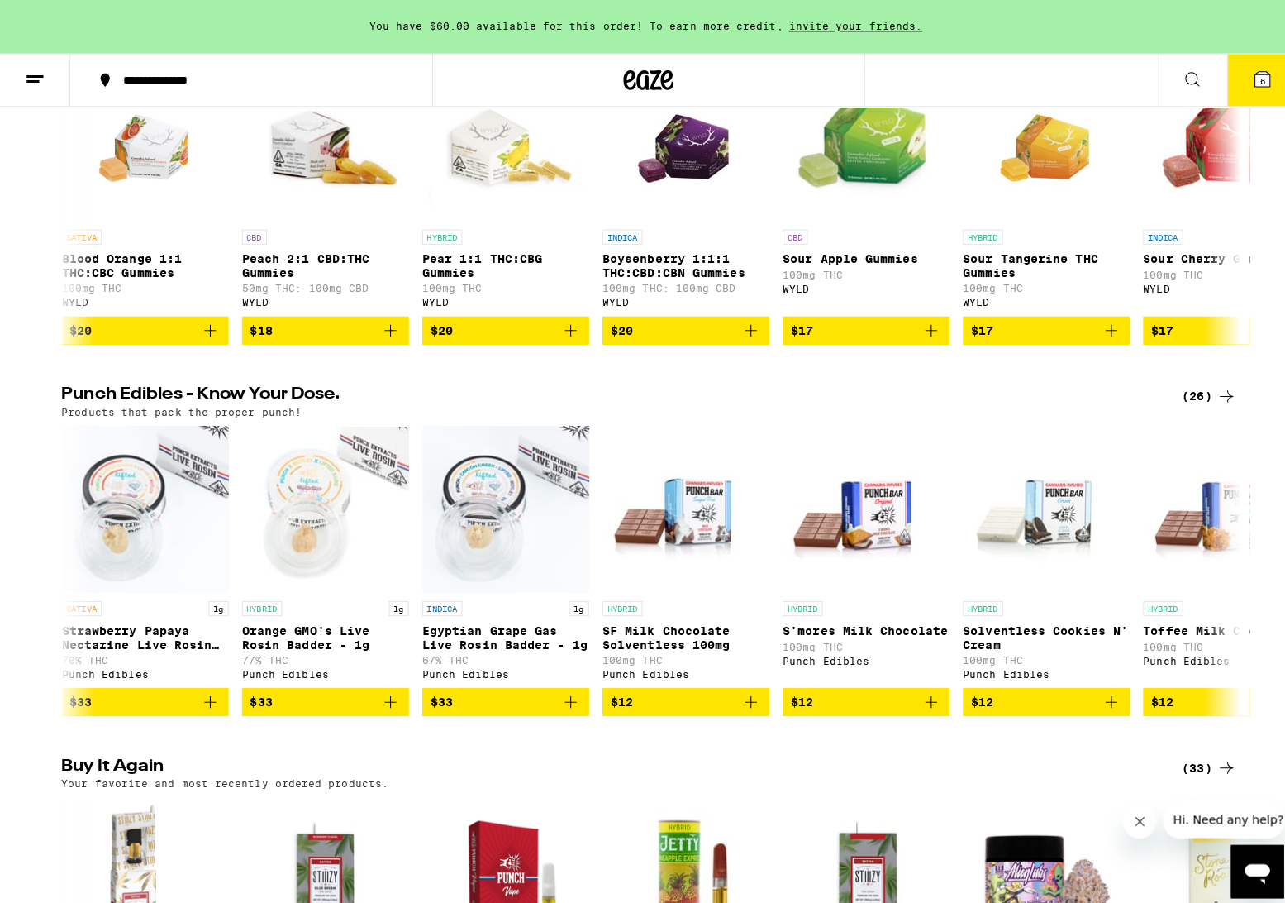
scroll to position [0, 0]
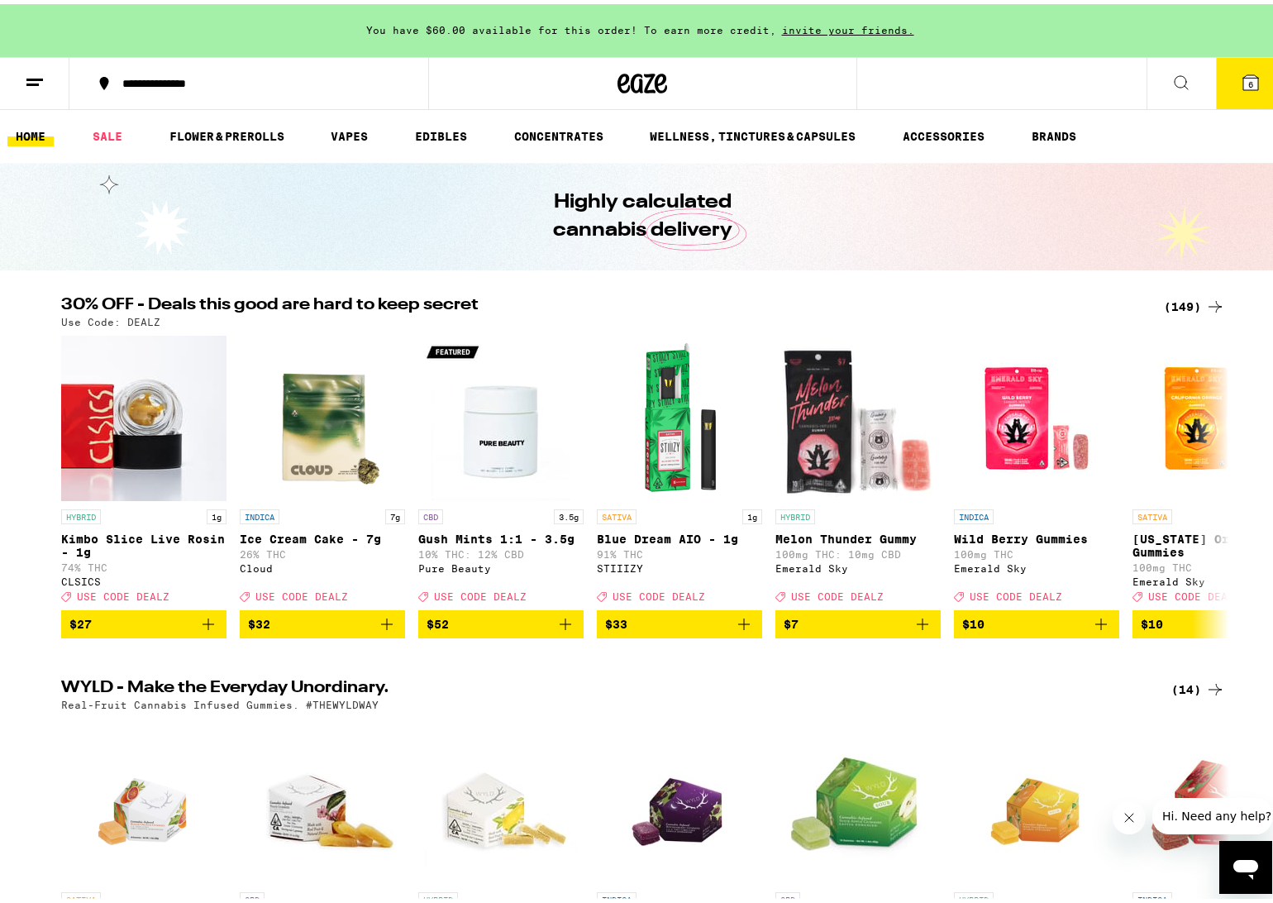
click at [1243, 82] on icon at bounding box center [1250, 78] width 15 height 15
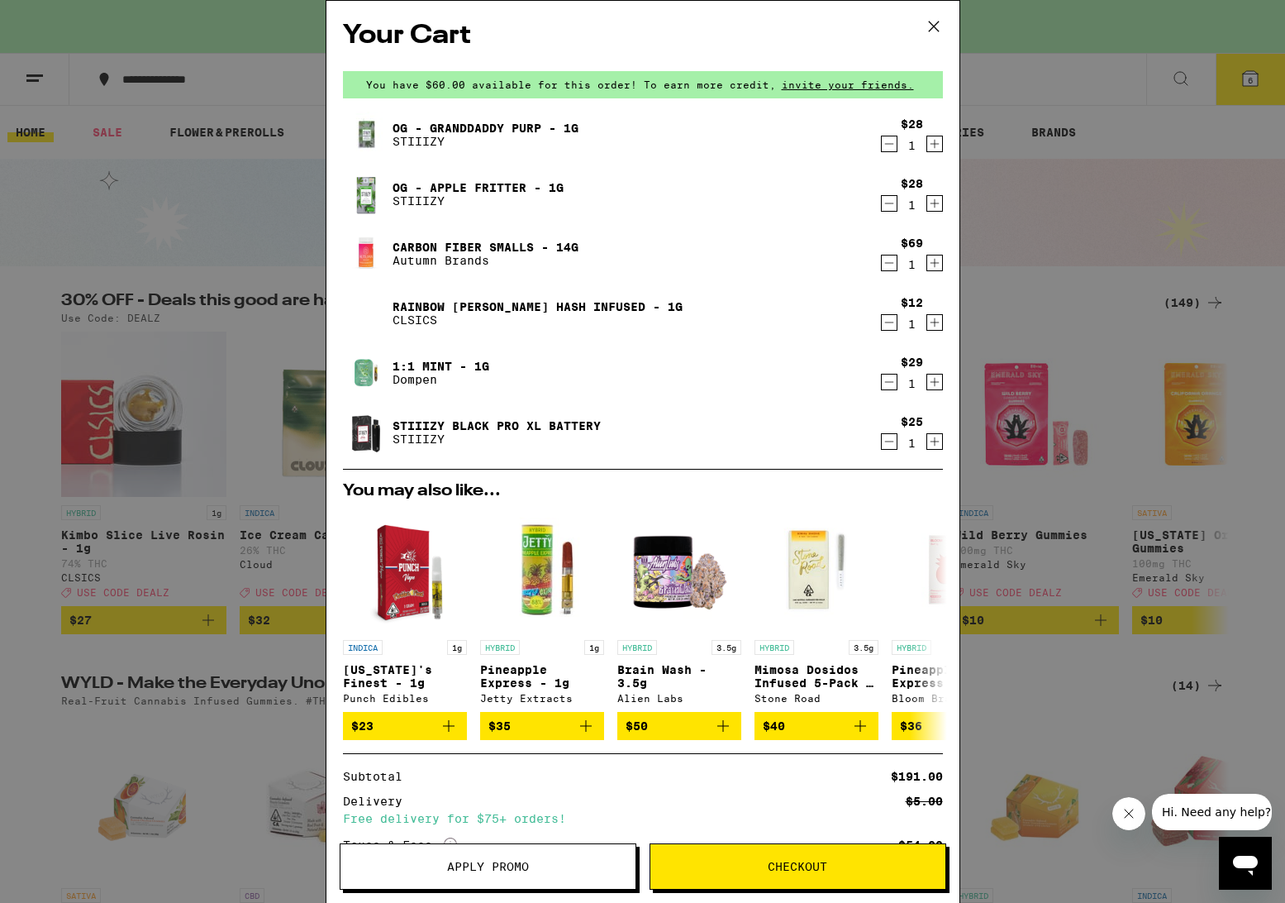
click at [533, 856] on button "Apply Promo" at bounding box center [488, 866] width 297 height 46
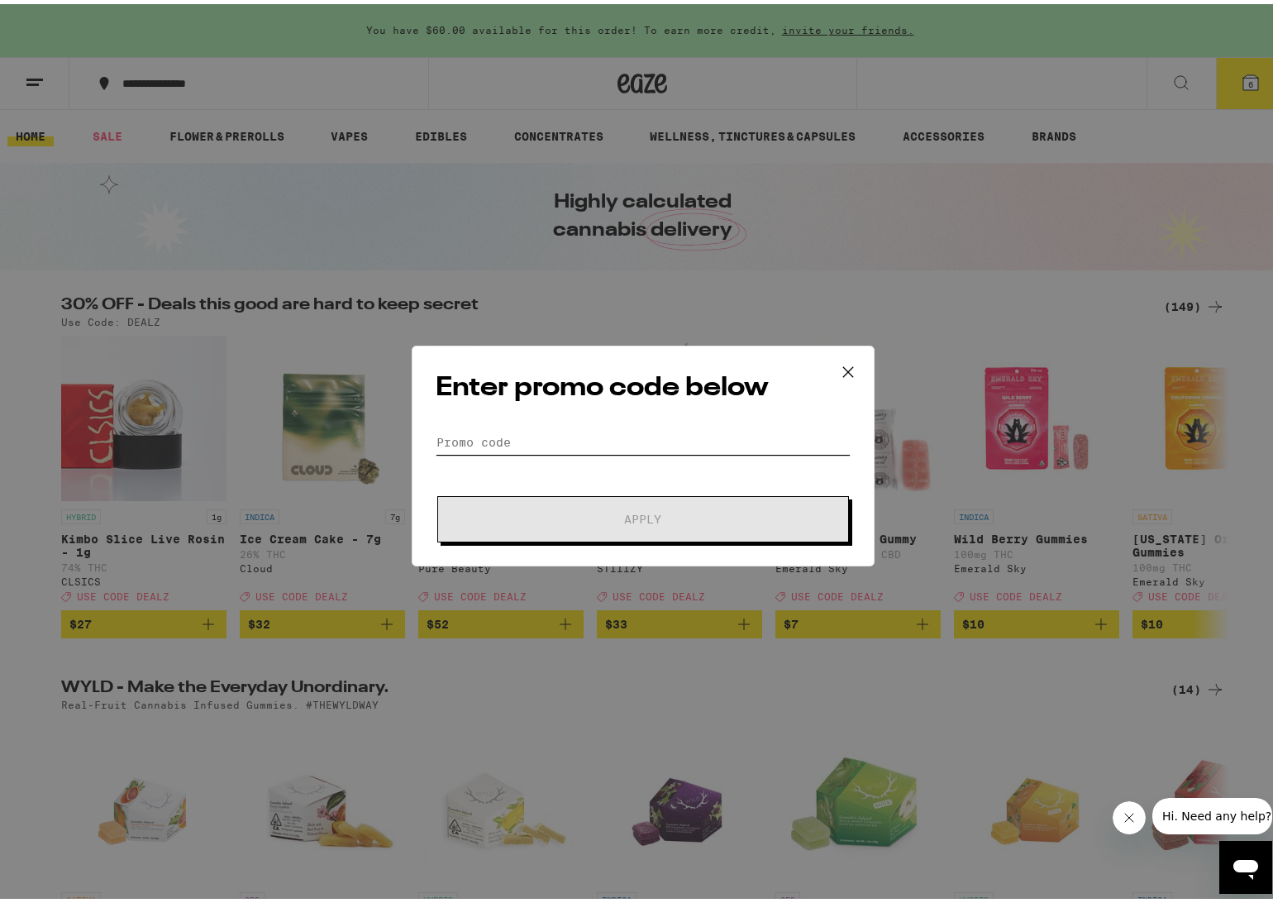
click at [541, 435] on input "Promo Code" at bounding box center [643, 438] width 415 height 25
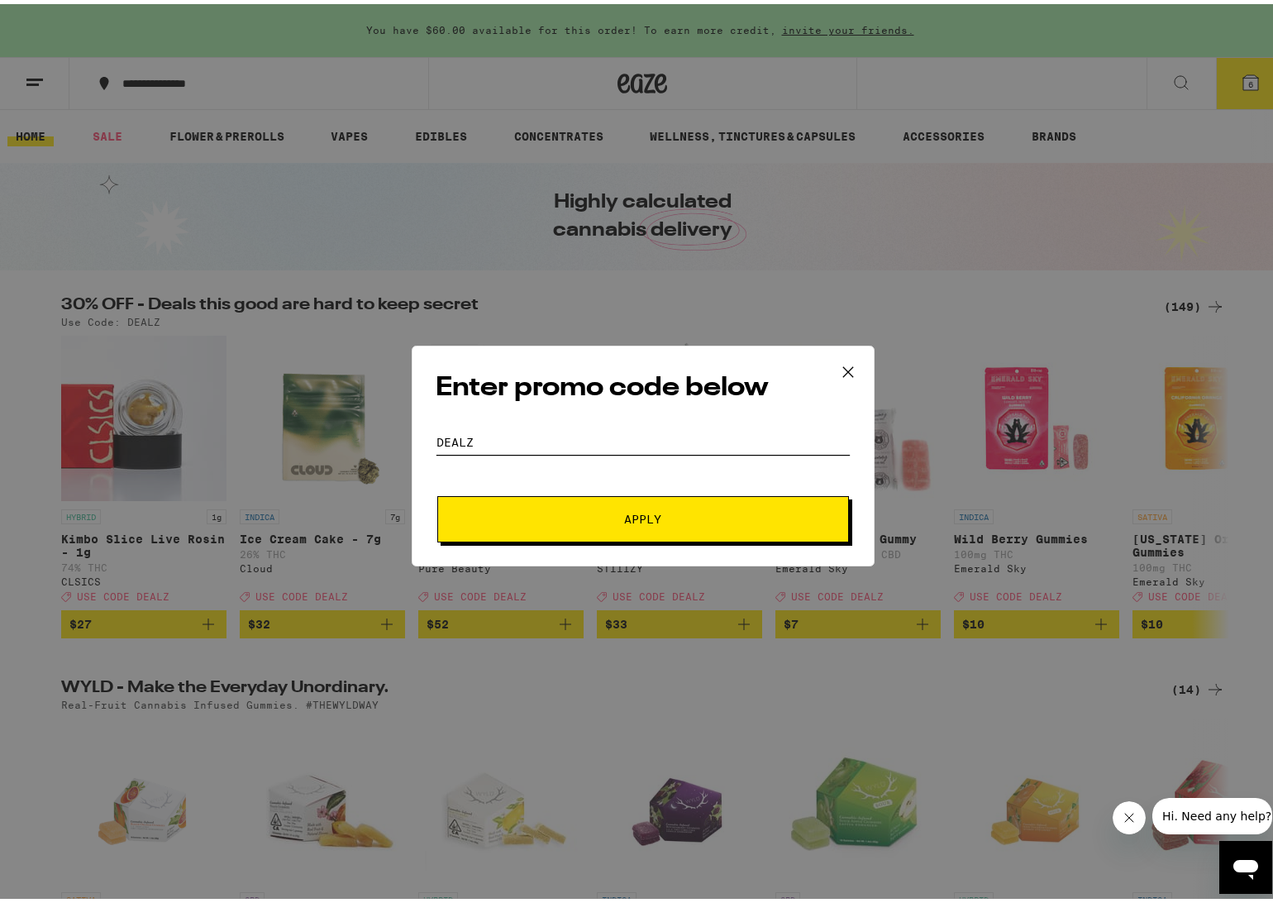
type input "dealz"
click at [542, 517] on span "Apply" at bounding box center [643, 515] width 298 height 12
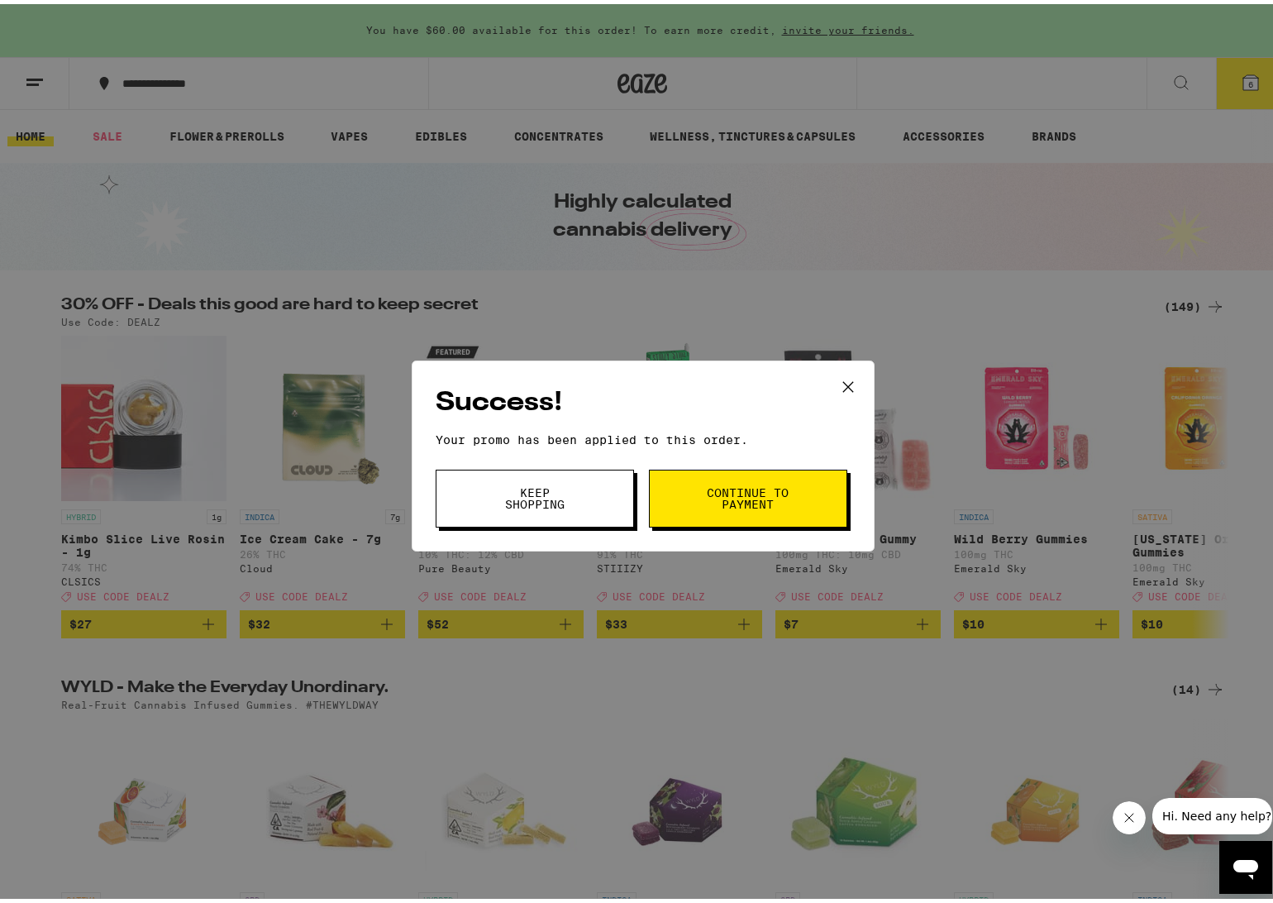
click at [770, 483] on span "Continue to payment" at bounding box center [748, 494] width 84 height 23
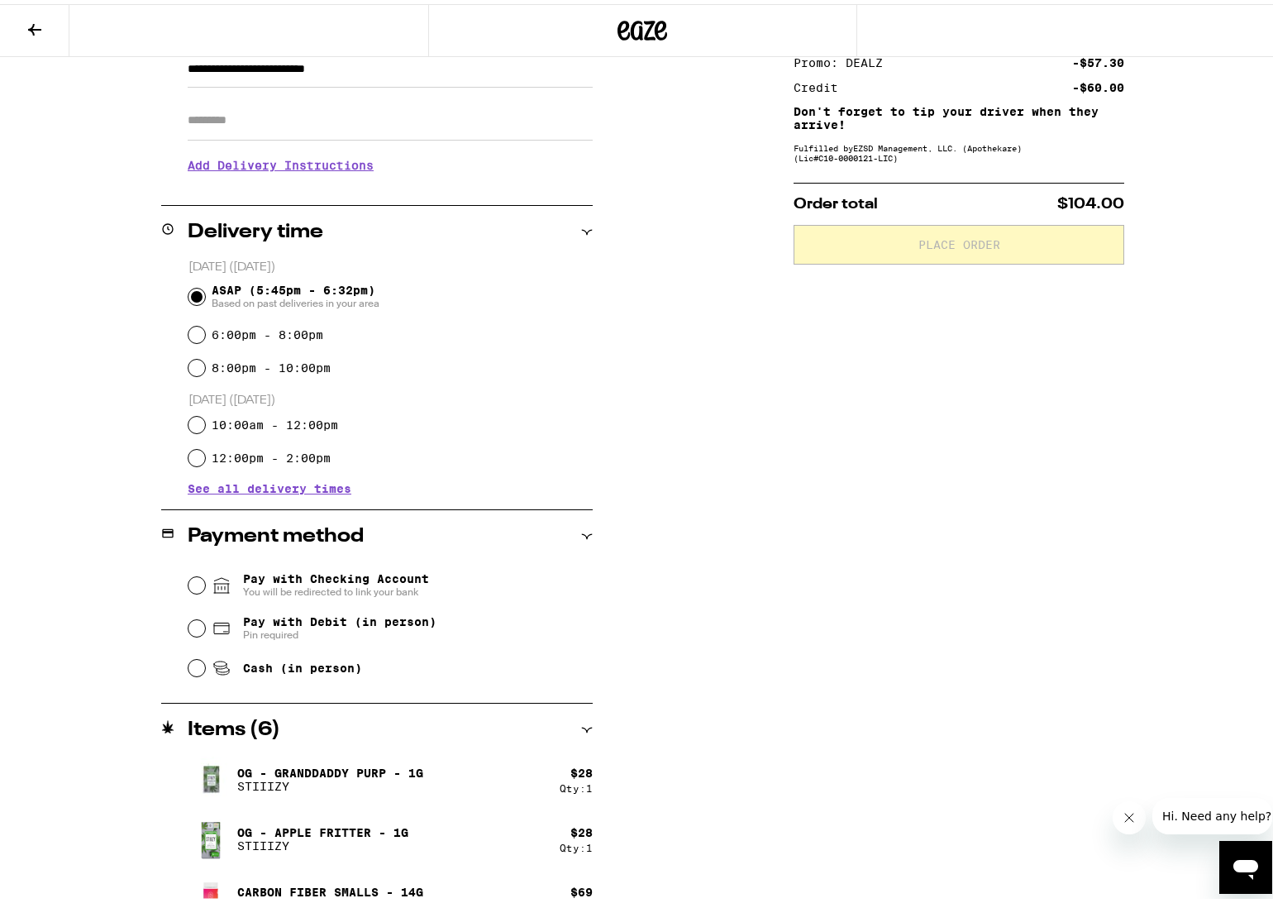
scroll to position [260, 0]
click at [193, 622] on input "Pay with Debit (in person) Pin required" at bounding box center [196, 623] width 17 height 17
radio input "true"
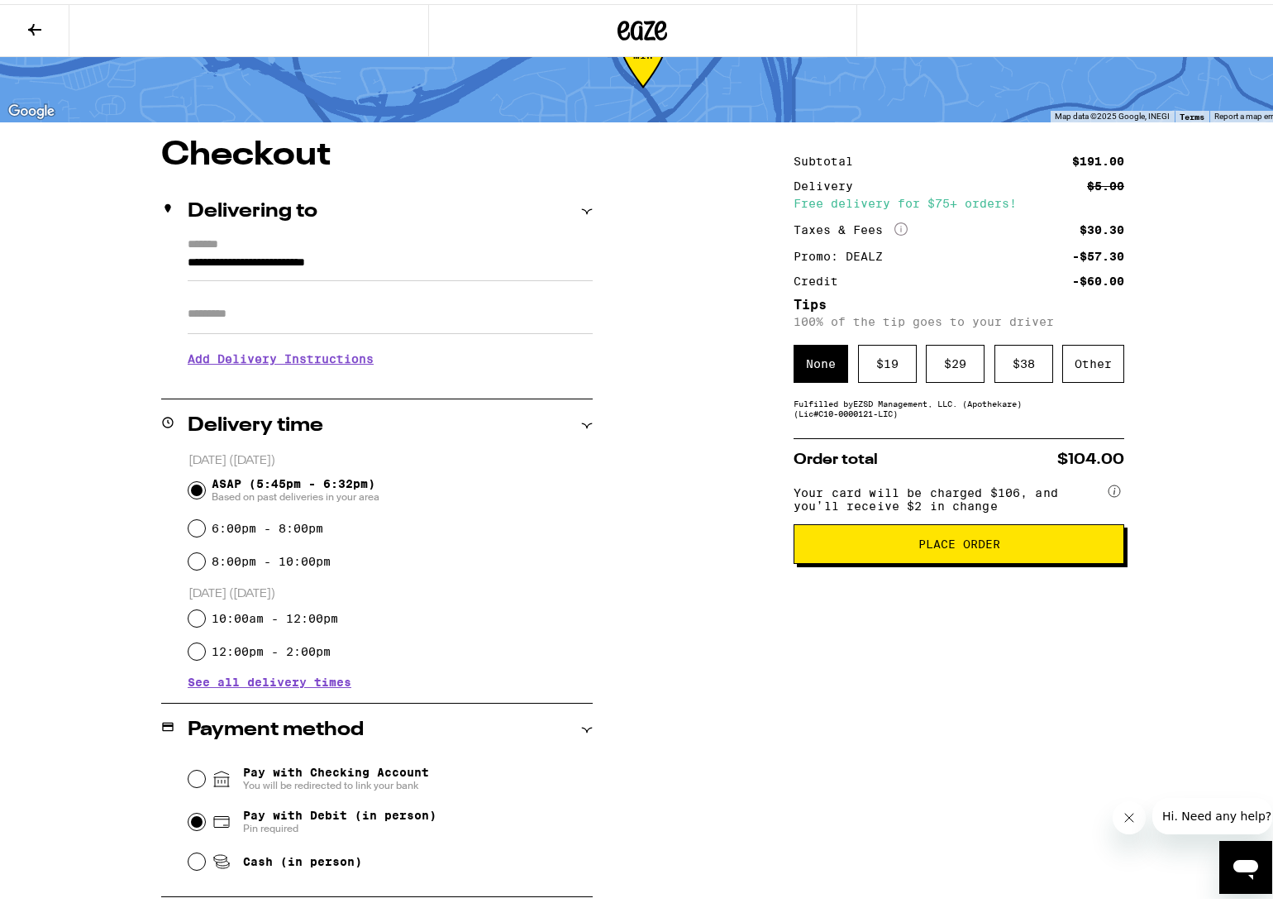
scroll to position [0, 0]
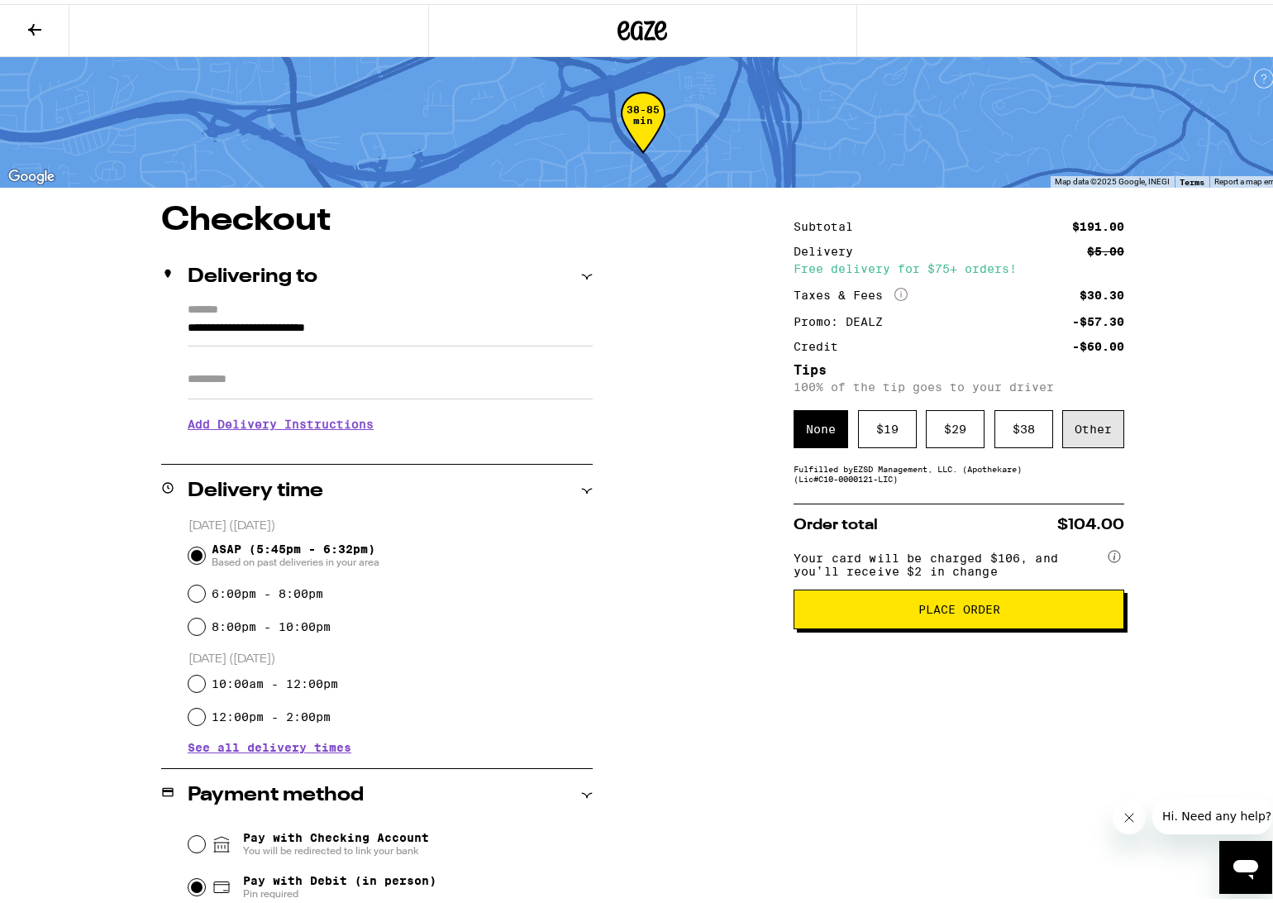
click at [1079, 431] on div "Other" at bounding box center [1093, 425] width 62 height 38
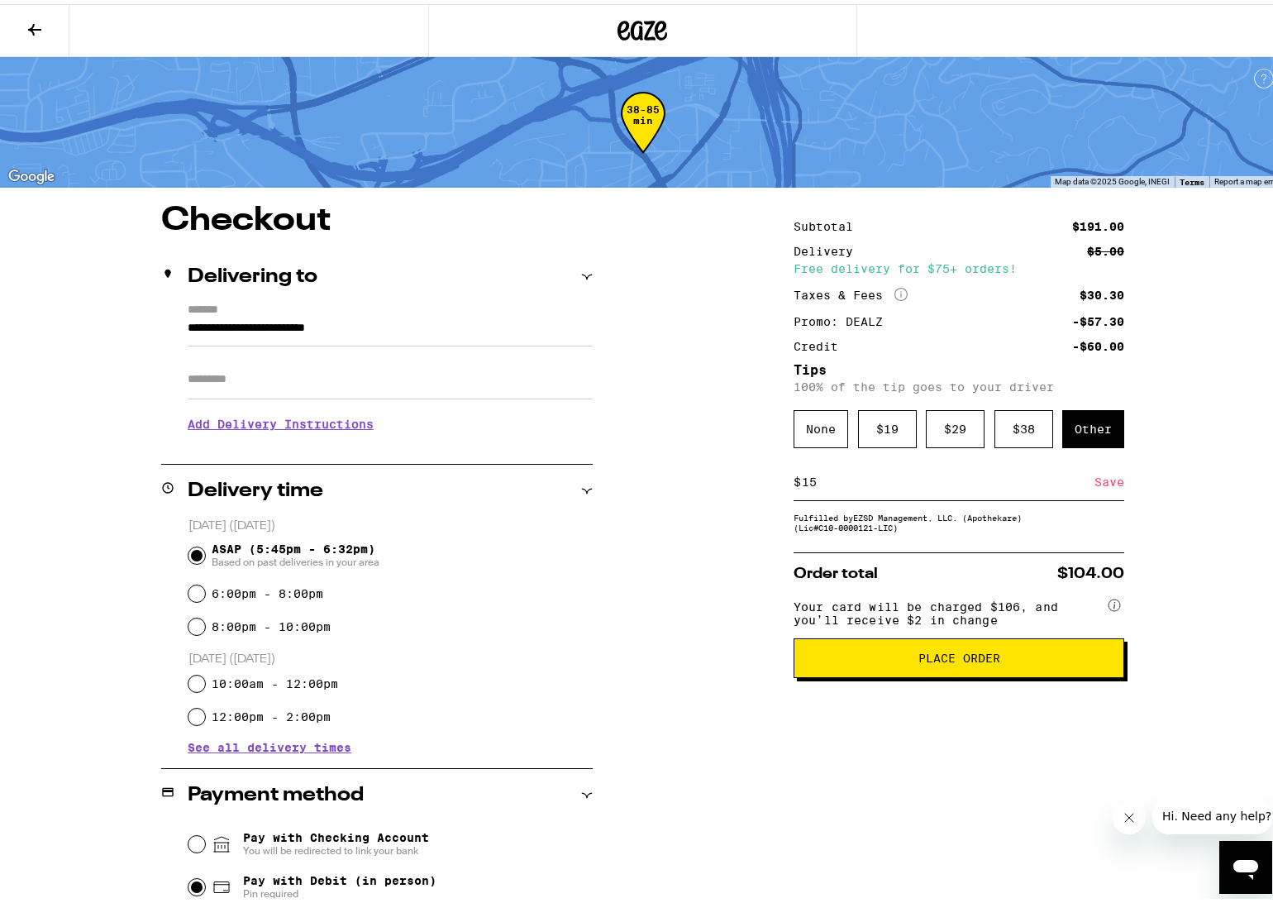
type input "1"
type input "20"
click at [955, 660] on span "Place Order" at bounding box center [959, 654] width 82 height 12
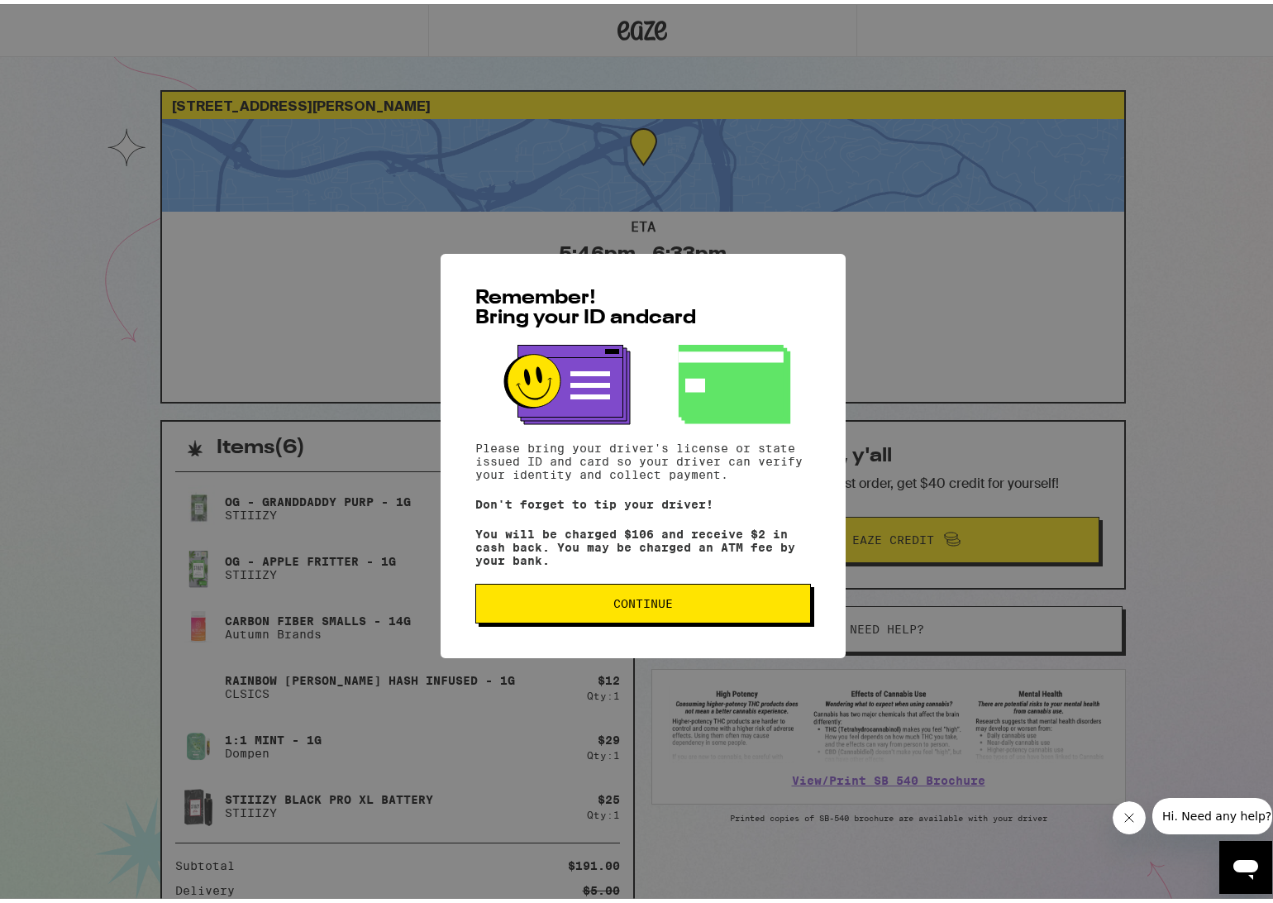
click at [632, 595] on button "Continue" at bounding box center [643, 599] width 336 height 40
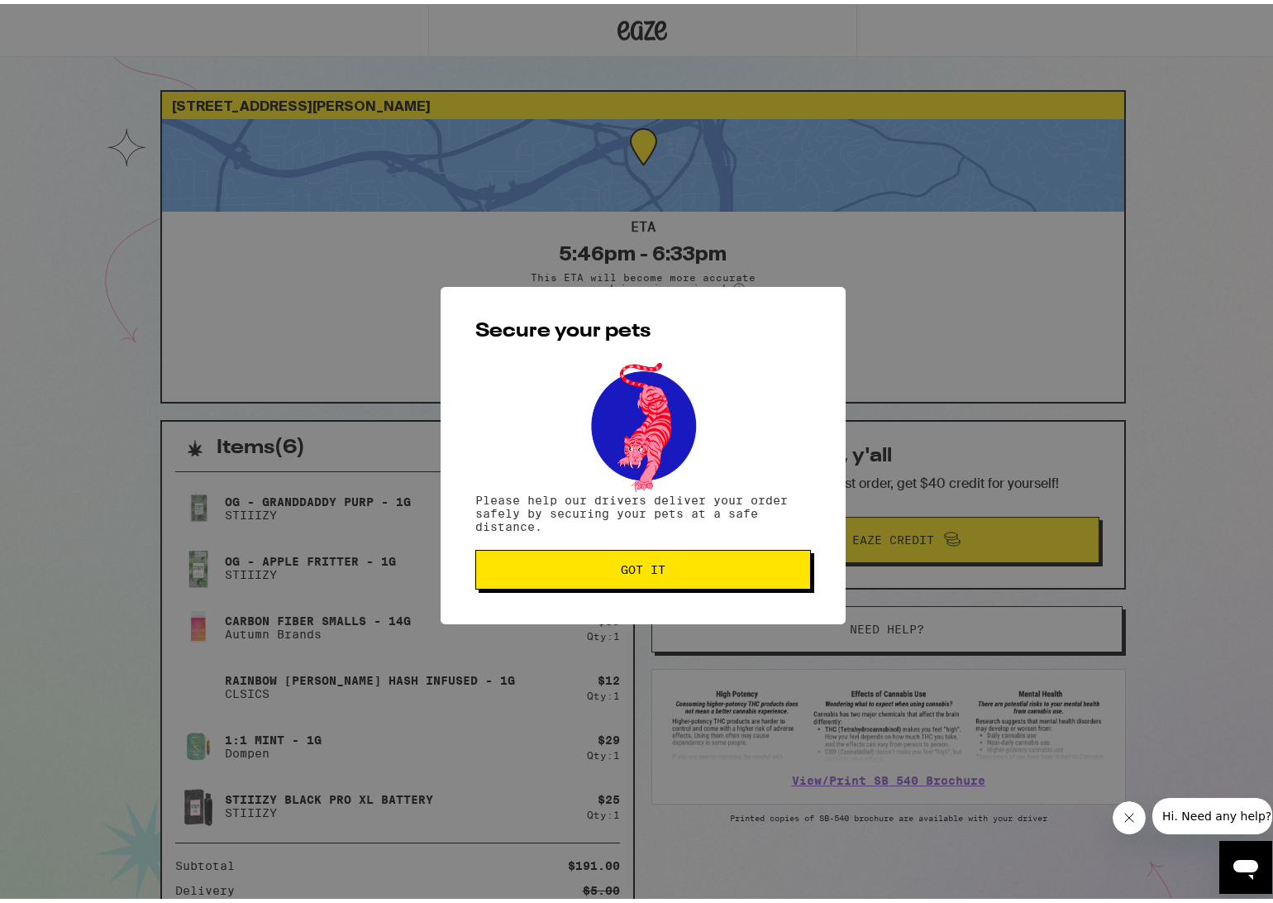
click at [646, 569] on span "Got it" at bounding box center [643, 566] width 45 height 12
